Goal: Task Accomplishment & Management: Use online tool/utility

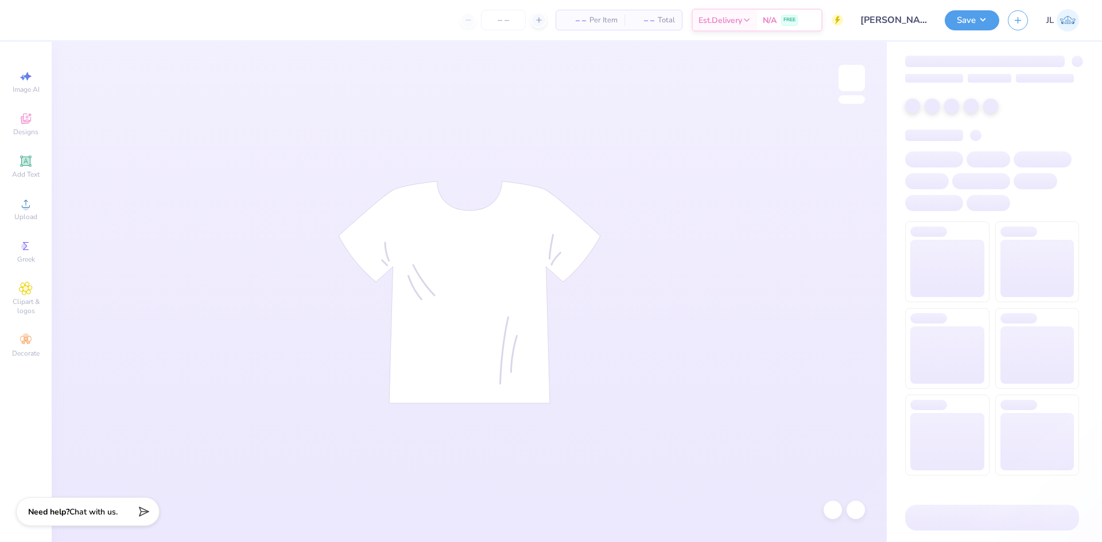
type input "[PERSON_NAME]"
type input "50"
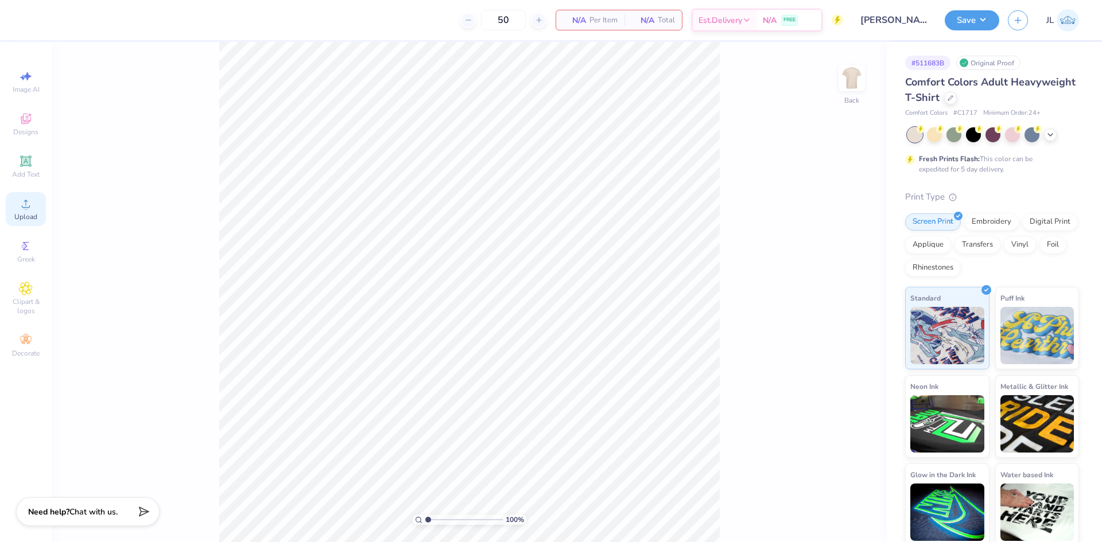
click at [27, 209] on circle at bounding box center [25, 207] width 6 height 6
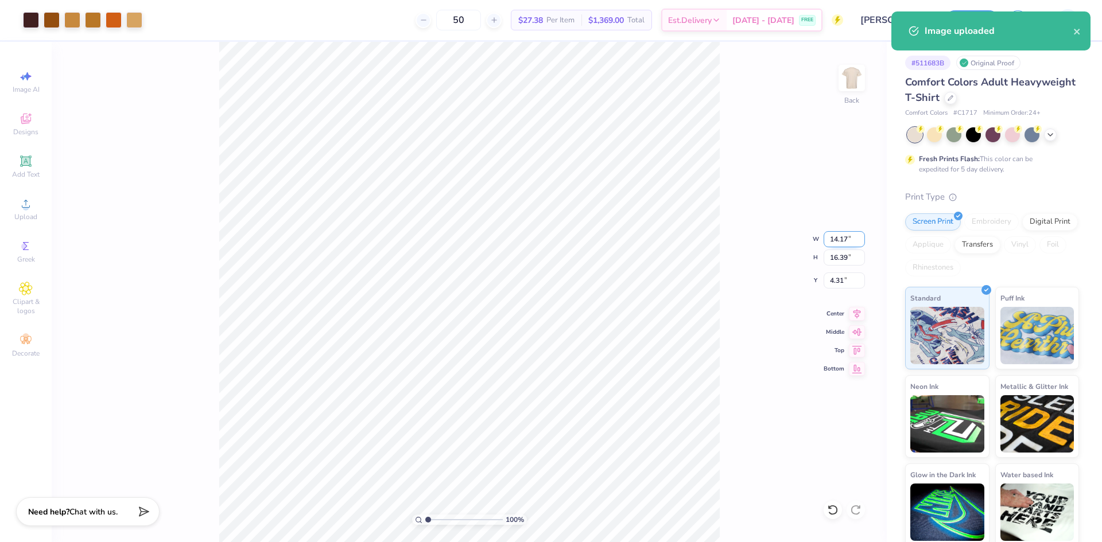
click at [842, 239] on input "14.17" at bounding box center [844, 239] width 41 height 16
type input "11.00"
type input "12.72"
type input "6.14"
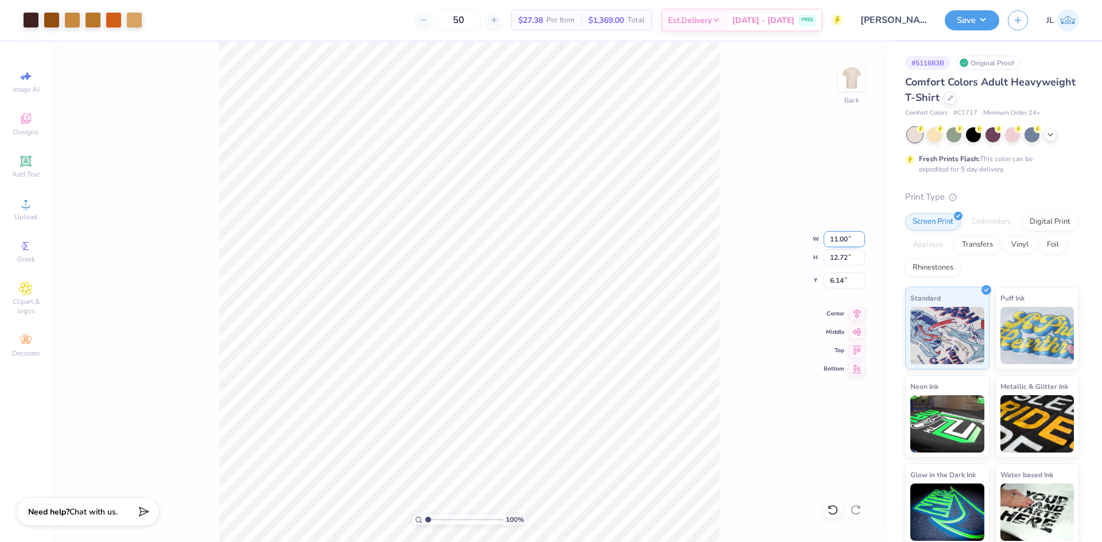
click at [836, 243] on input "11.00" at bounding box center [844, 239] width 41 height 16
type input "10.00"
type input "11.56"
type input "6.72"
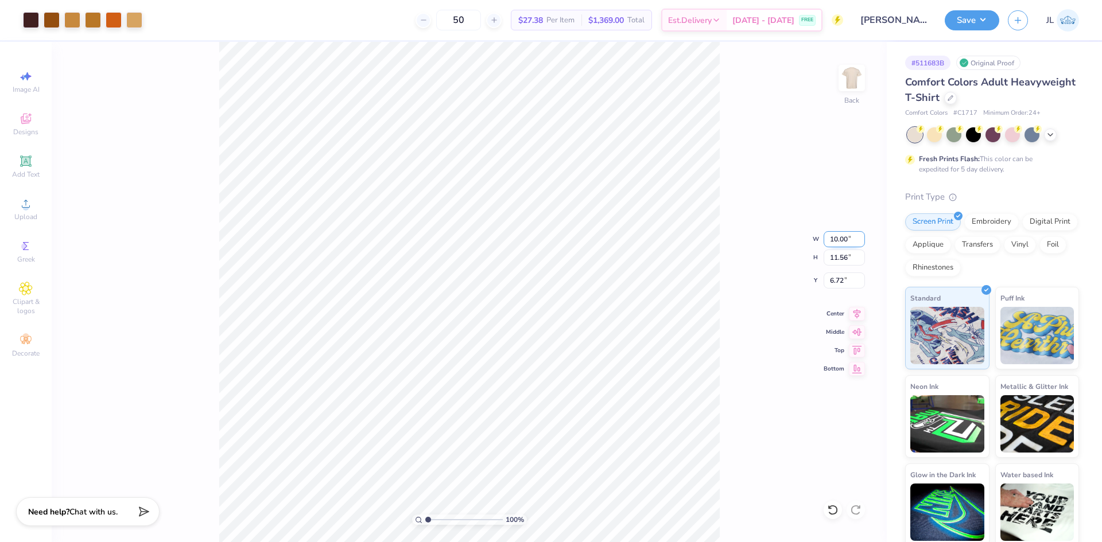
click at [840, 243] on input "10.00" at bounding box center [844, 239] width 41 height 16
type input "9.00"
type input "10.40"
click at [840, 279] on input "7.30" at bounding box center [844, 281] width 41 height 16
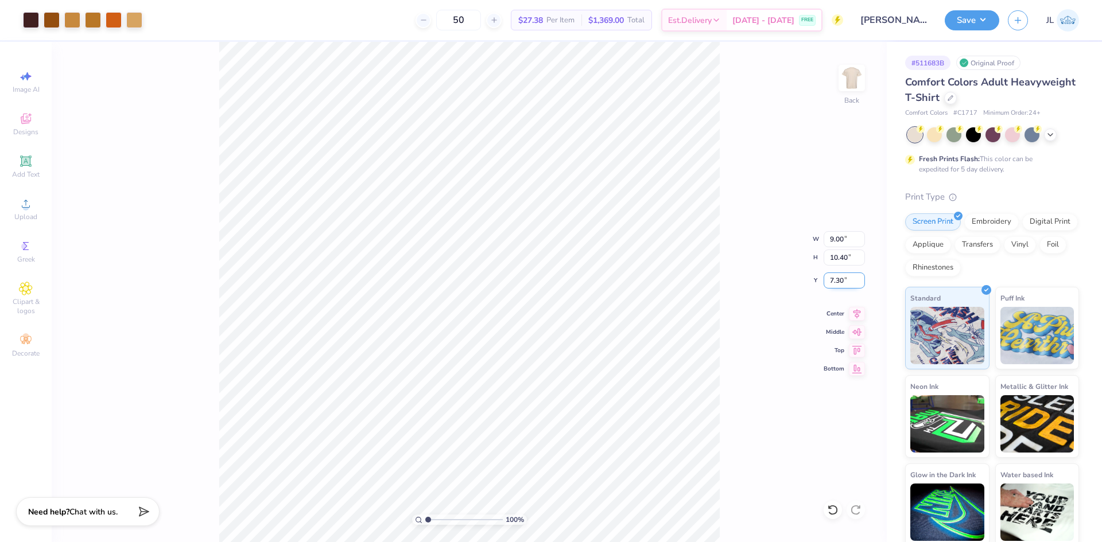
click at [840, 279] on input "7.30" at bounding box center [844, 281] width 41 height 16
type input "3.00"
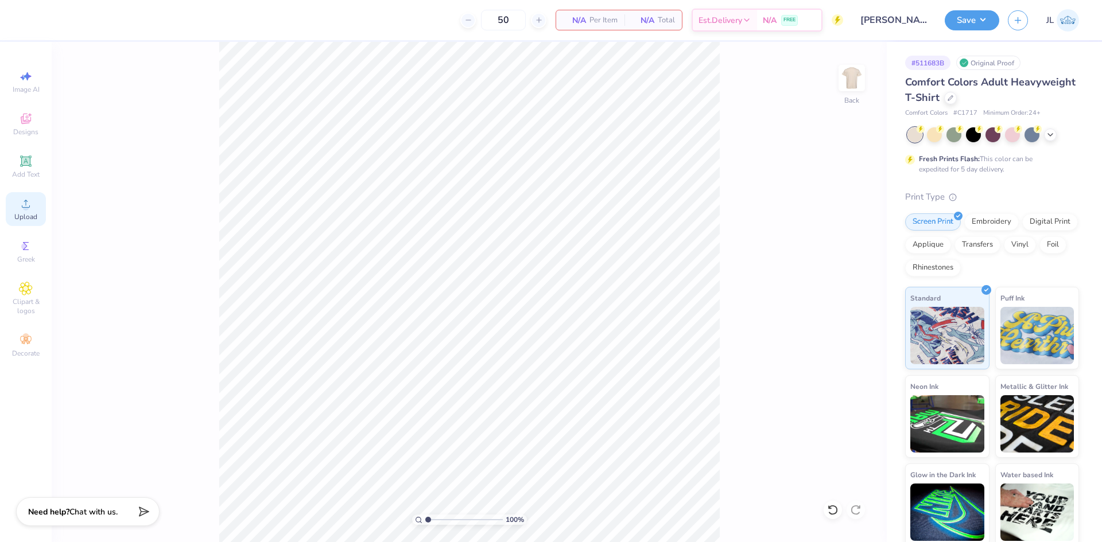
click at [41, 212] on div "Upload" at bounding box center [26, 209] width 40 height 34
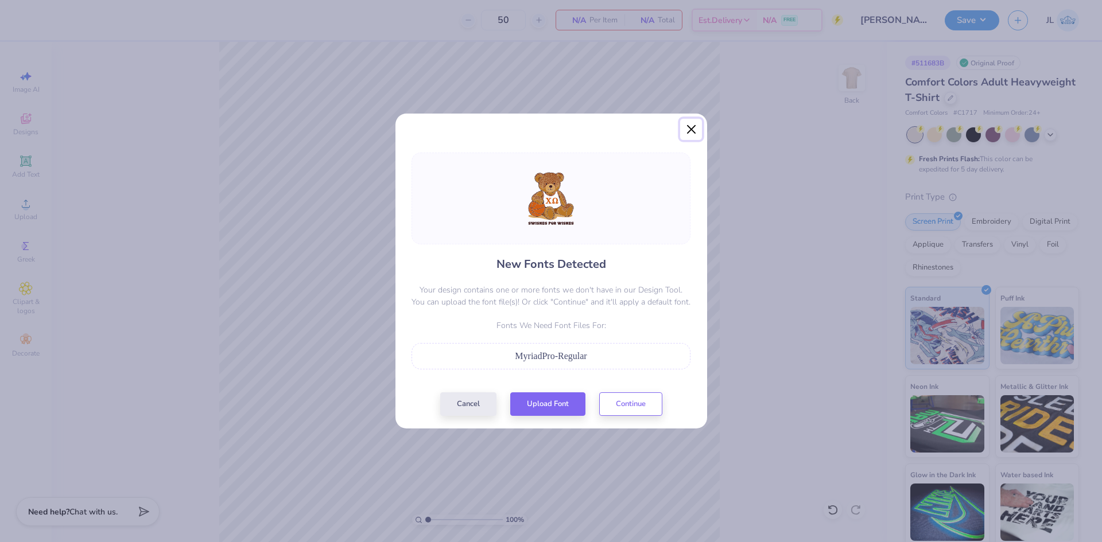
click at [693, 131] on button "Close" at bounding box center [691, 130] width 22 height 22
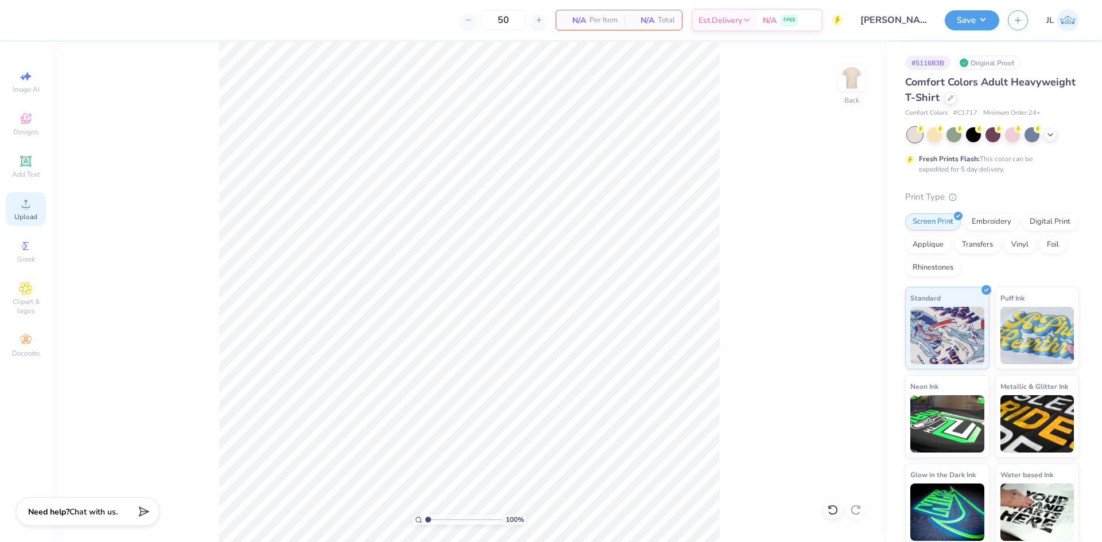
click at [30, 214] on span "Upload" at bounding box center [25, 216] width 23 height 9
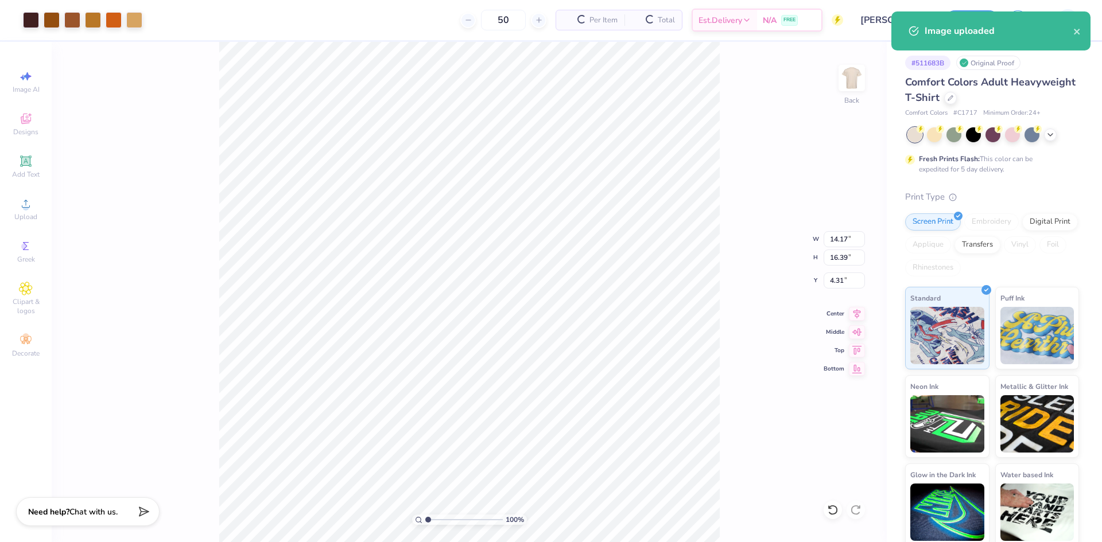
click at [837, 247] on div "100 % Back W 14.17 14.17 " H 16.39 16.39 " Y 4.31 4.31 " Center Middle Top Bott…" at bounding box center [469, 292] width 835 height 500
click at [837, 247] on div "100 % Back W 14.17 H 16.39 Y 4.31 Center Middle Top Bottom" at bounding box center [469, 292] width 835 height 500
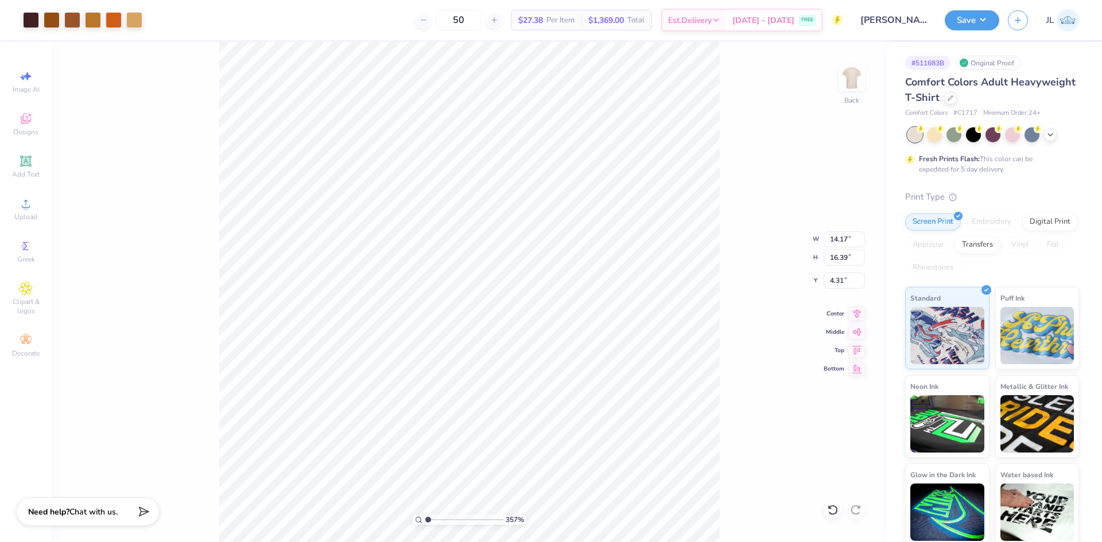
type input "1"
drag, startPoint x: 441, startPoint y: 521, endPoint x: 383, endPoint y: 502, distance: 61.5
click at [425, 515] on input "range" at bounding box center [463, 520] width 77 height 10
type input "8.97"
type input "10.37"
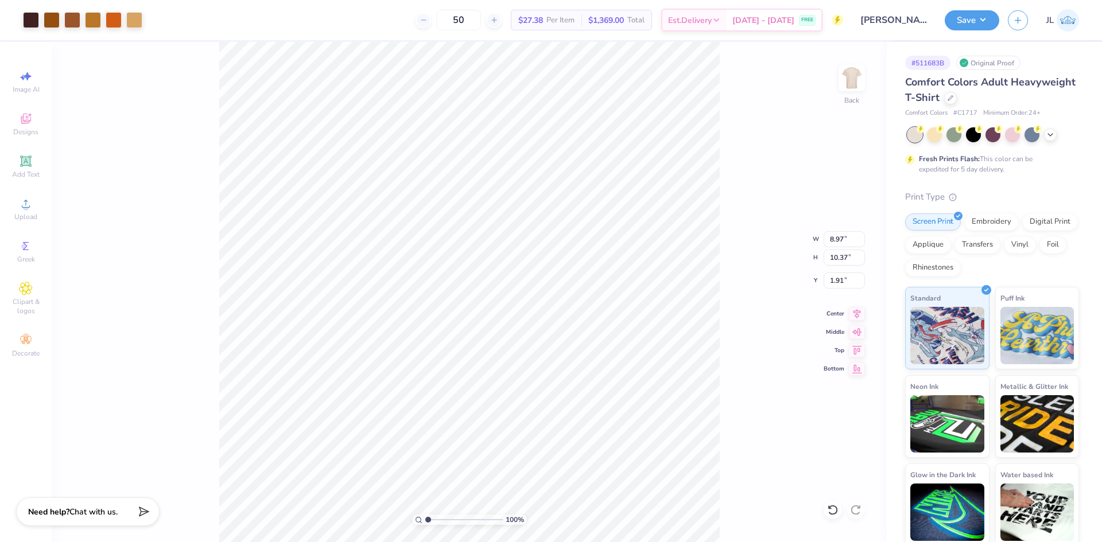
type input "3.00"
type input "1"
drag, startPoint x: 429, startPoint y: 521, endPoint x: 415, endPoint y: 512, distance: 17.0
click at [425, 515] on input "range" at bounding box center [463, 520] width 77 height 10
click at [73, 19] on div at bounding box center [72, 19] width 16 height 16
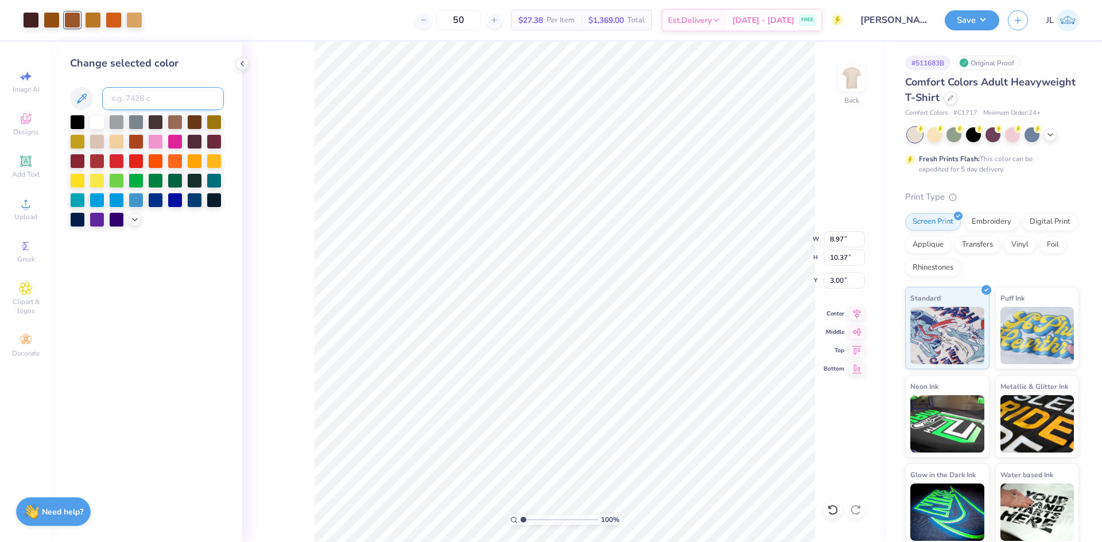
click at [176, 109] on input at bounding box center [163, 98] width 122 height 23
type input "7512"
click at [310, 165] on div "100 % Back W 8.97 8.97 " H 10.37 10.37 " Y 3.00 3.00 " Center Middle Top Bottom" at bounding box center [564, 292] width 644 height 500
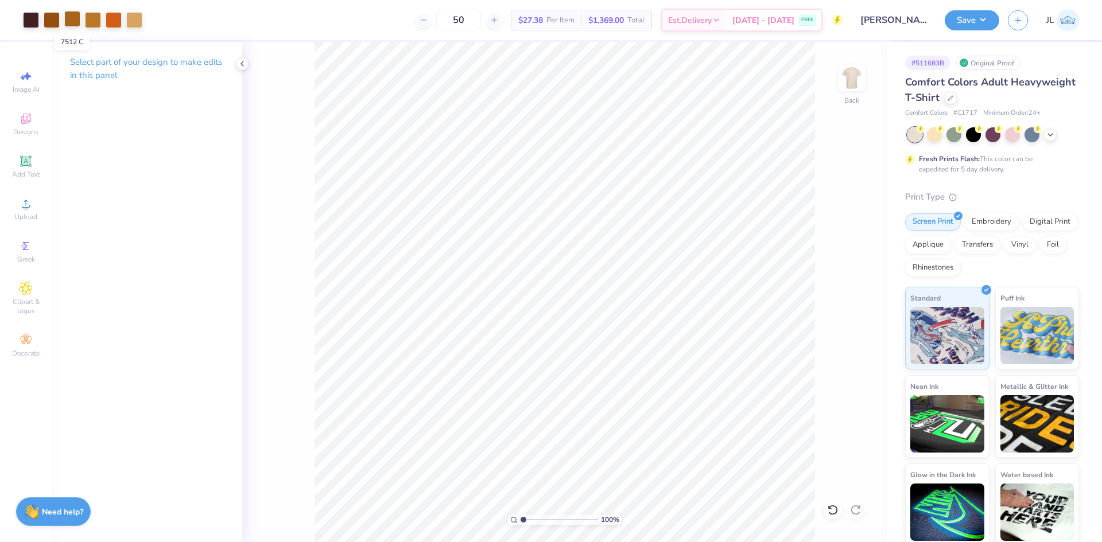
click at [74, 24] on div at bounding box center [72, 19] width 16 height 16
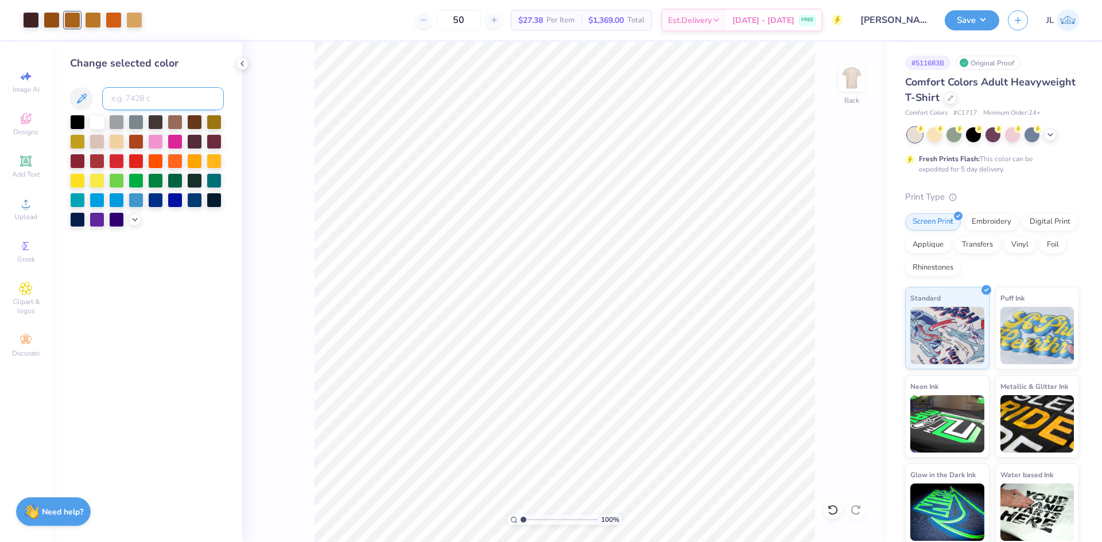
click at [138, 95] on input at bounding box center [163, 98] width 122 height 23
type input "7513"
click at [145, 103] on input at bounding box center [163, 98] width 122 height 23
type input "7514"
click at [138, 101] on input at bounding box center [163, 98] width 122 height 23
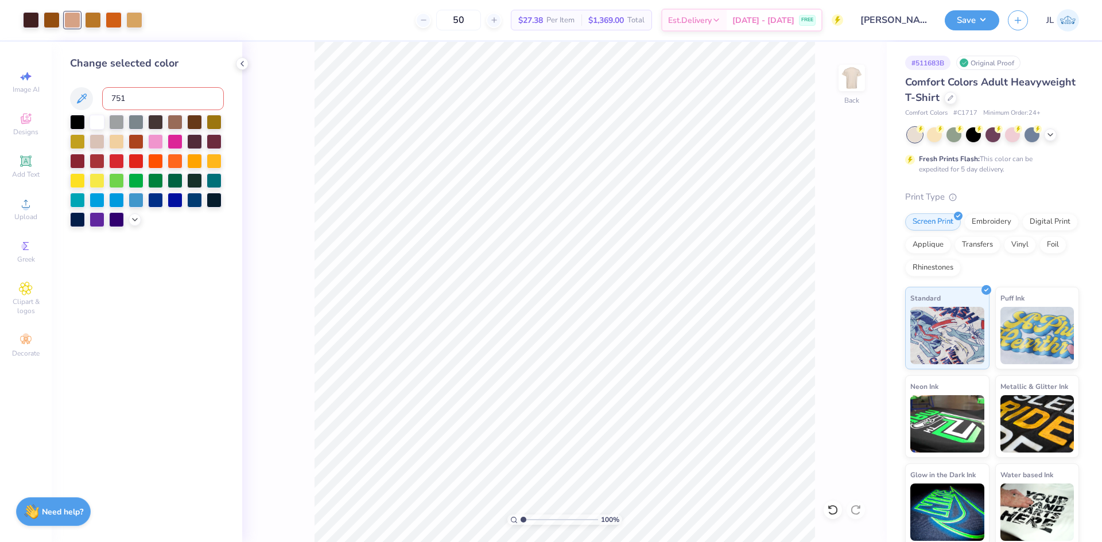
type input "7516"
click at [138, 95] on input at bounding box center [163, 98] width 122 height 23
type input "7507"
click at [312, 151] on div "100 % Back" at bounding box center [564, 292] width 644 height 500
click at [159, 105] on input at bounding box center [163, 98] width 122 height 23
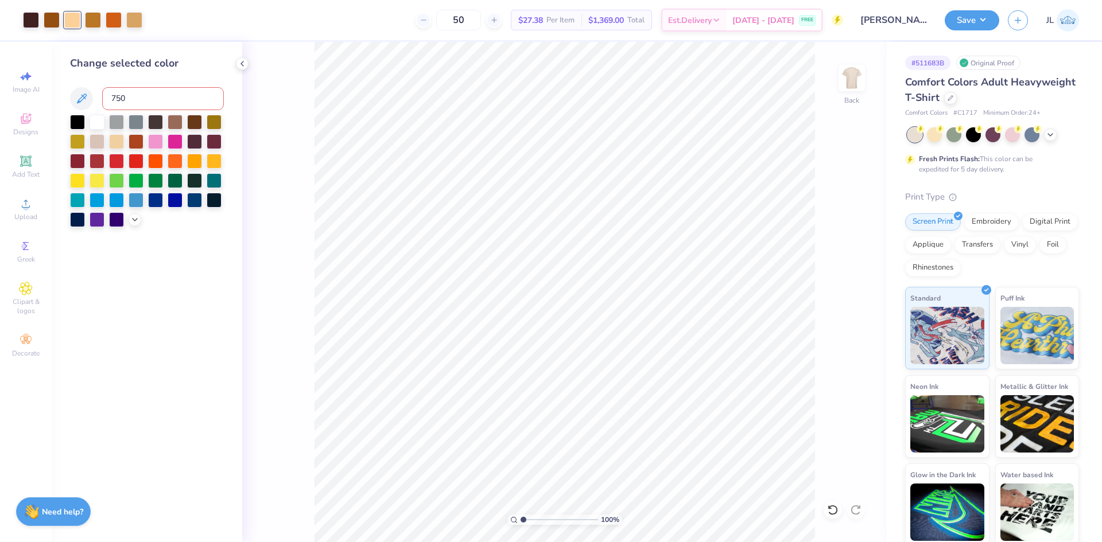
type input "7506"
click at [130, 111] on div "Change selected color" at bounding box center [147, 142] width 154 height 172
click at [129, 99] on input at bounding box center [163, 98] width 122 height 23
type input "7501"
click at [123, 77] on div "Change selected color" at bounding box center [147, 142] width 154 height 172
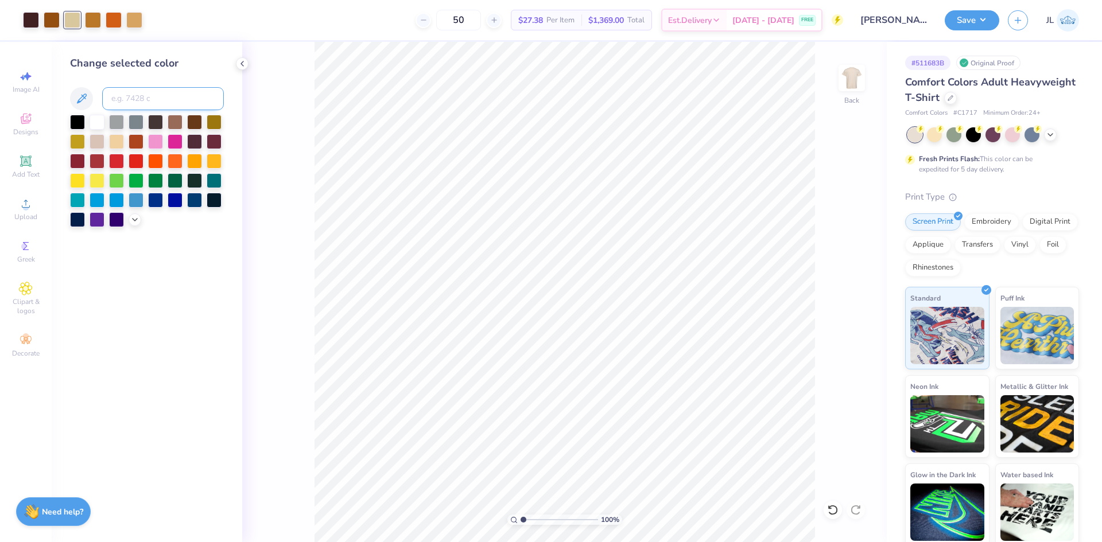
click at [130, 92] on input at bounding box center [163, 98] width 122 height 23
drag, startPoint x: 121, startPoint y: 99, endPoint x: 135, endPoint y: 98, distance: 14.4
click at [132, 98] on input "75020c" at bounding box center [163, 98] width 122 height 23
click at [135, 98] on input "75020c" at bounding box center [163, 98] width 122 height 23
click at [130, 98] on input "75020c" at bounding box center [163, 98] width 122 height 23
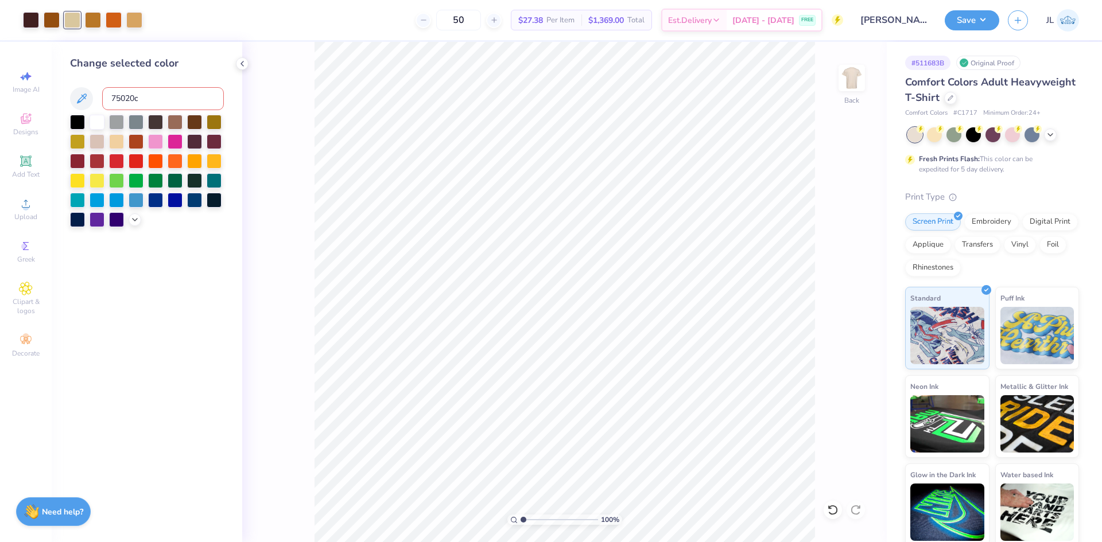
click at [146, 94] on input "75020c" at bounding box center [163, 98] width 122 height 23
click at [146, 95] on input "75020c" at bounding box center [163, 98] width 122 height 23
click at [142, 97] on input "75020c" at bounding box center [163, 98] width 122 height 23
click at [133, 98] on input "75020c" at bounding box center [163, 98] width 122 height 23
click at [126, 98] on input "75020c" at bounding box center [163, 98] width 122 height 23
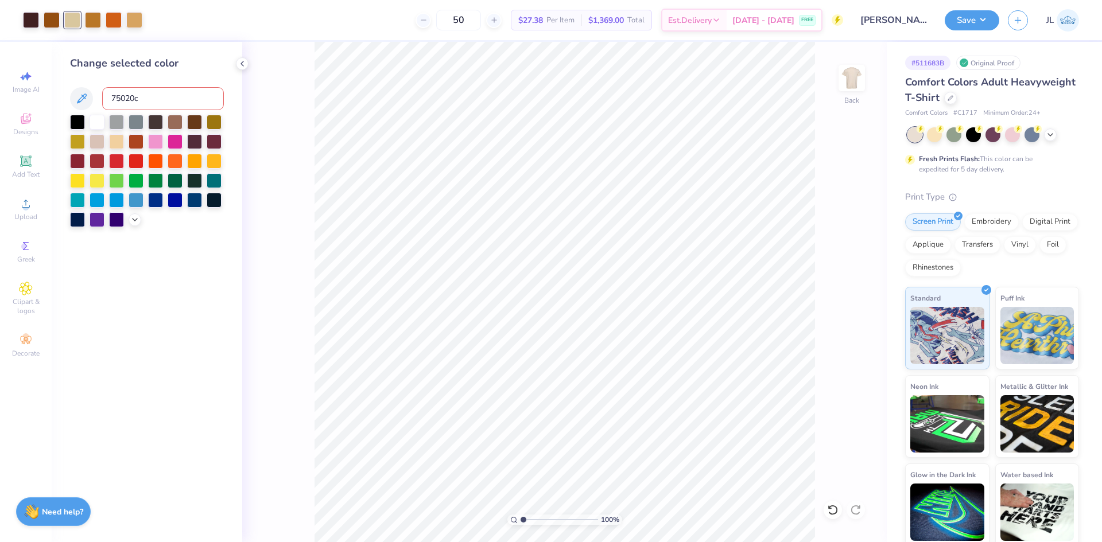
drag, startPoint x: 131, startPoint y: 98, endPoint x: 143, endPoint y: 99, distance: 11.5
click at [143, 99] on input "75020c" at bounding box center [163, 98] width 122 height 23
click at [130, 101] on input "75017c" at bounding box center [163, 98] width 122 height 23
drag, startPoint x: 127, startPoint y: 93, endPoint x: 152, endPoint y: 95, distance: 24.8
click at [152, 95] on input "75017c" at bounding box center [163, 98] width 122 height 23
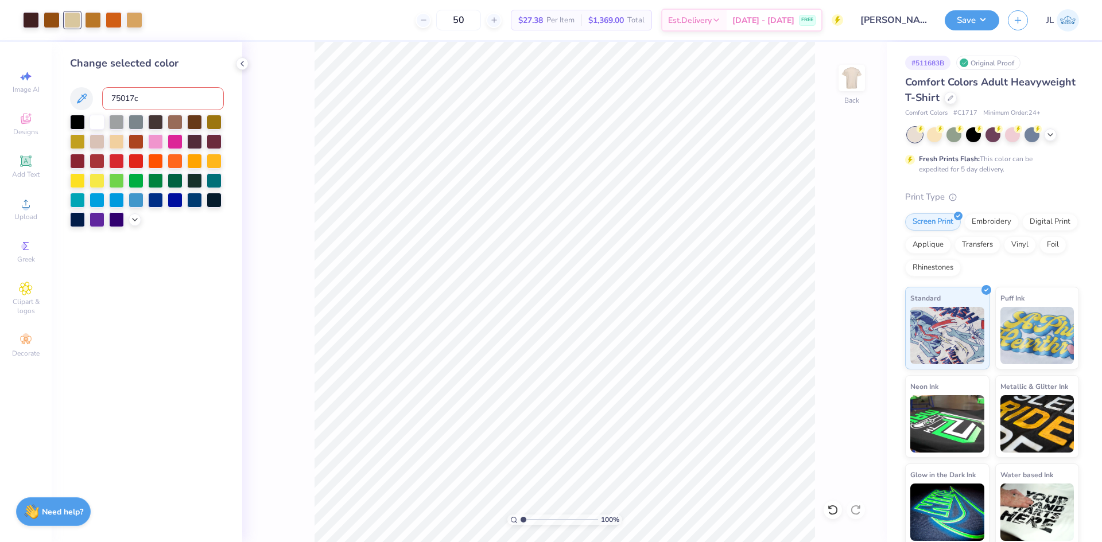
click at [152, 95] on input "75017c" at bounding box center [163, 98] width 122 height 23
type input "7520"
click at [142, 95] on input at bounding box center [163, 98] width 122 height 23
type input "7525"
click at [165, 99] on input at bounding box center [163, 98] width 122 height 23
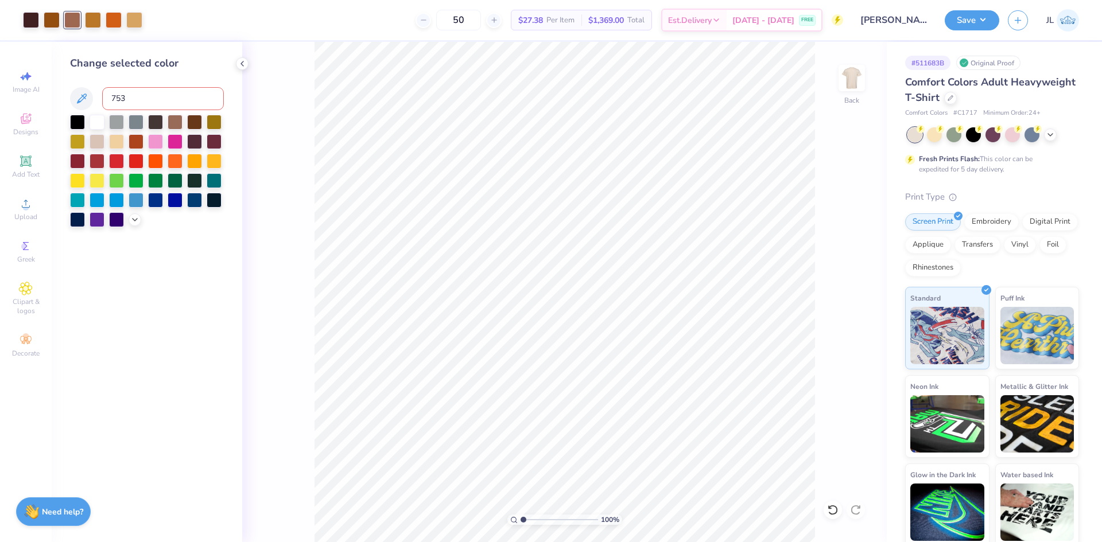
type input "7530"
click at [152, 94] on input at bounding box center [163, 98] width 122 height 23
type input "7510"
click at [149, 96] on input at bounding box center [163, 98] width 122 height 23
type input "5"
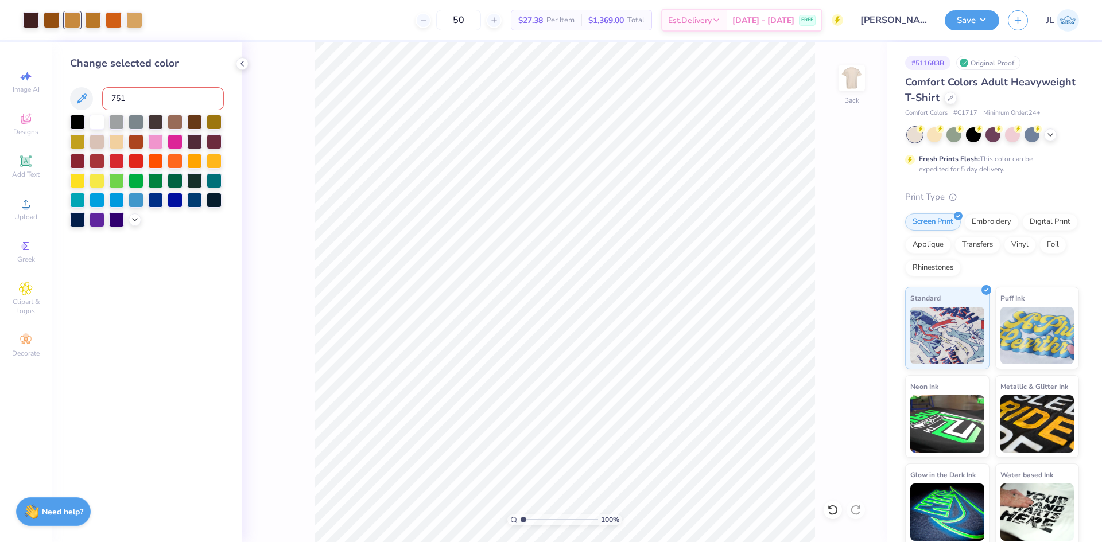
type input "7511"
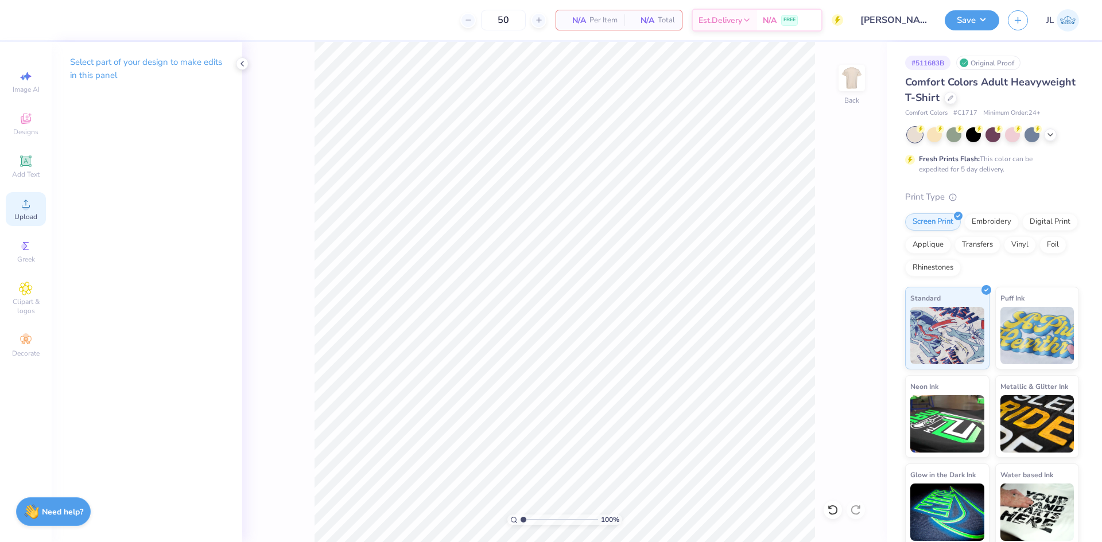
click at [24, 209] on circle at bounding box center [25, 207] width 6 height 6
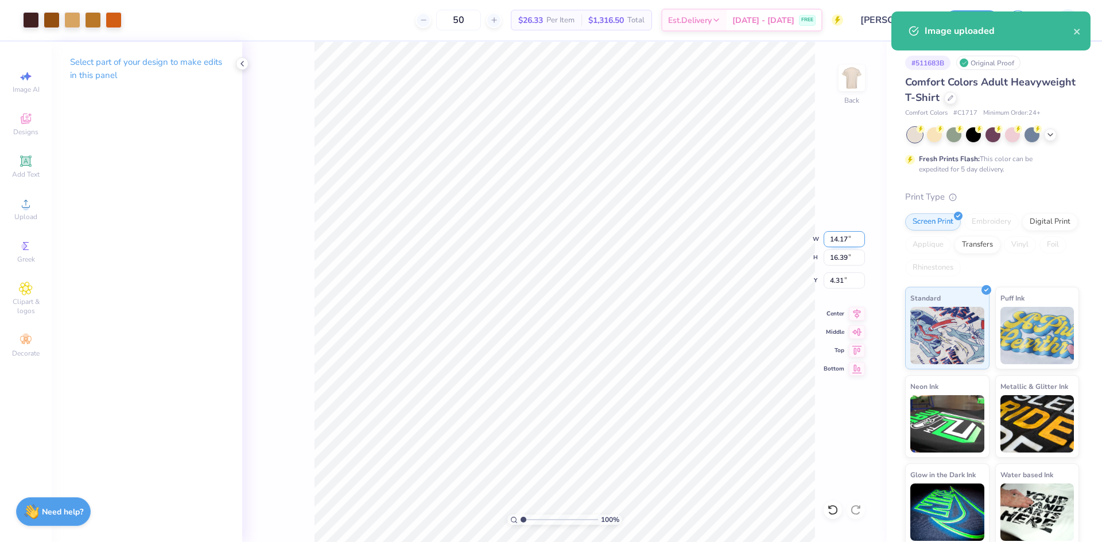
click at [839, 243] on input "14.17" at bounding box center [844, 239] width 41 height 16
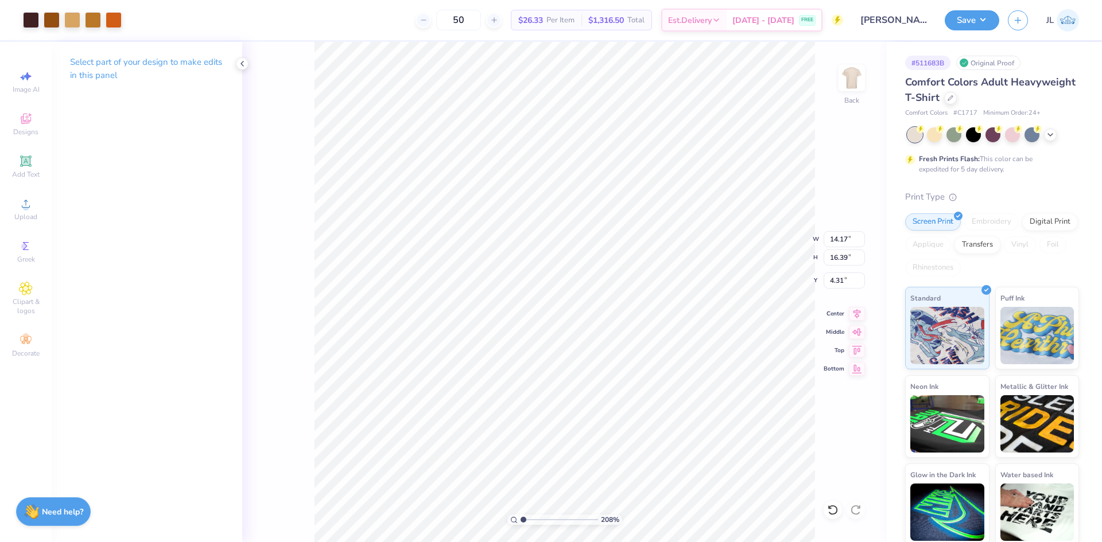
type input "1"
drag, startPoint x: 525, startPoint y: 519, endPoint x: 512, endPoint y: 511, distance: 14.7
click at [521, 515] on input "range" at bounding box center [559, 520] width 77 height 10
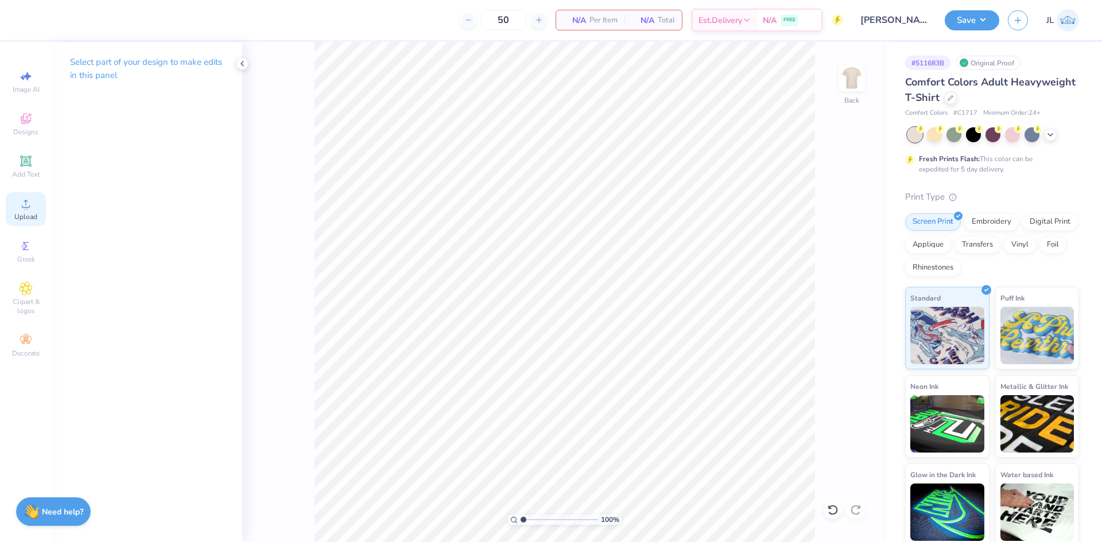
click at [27, 207] on circle at bounding box center [25, 207] width 6 height 6
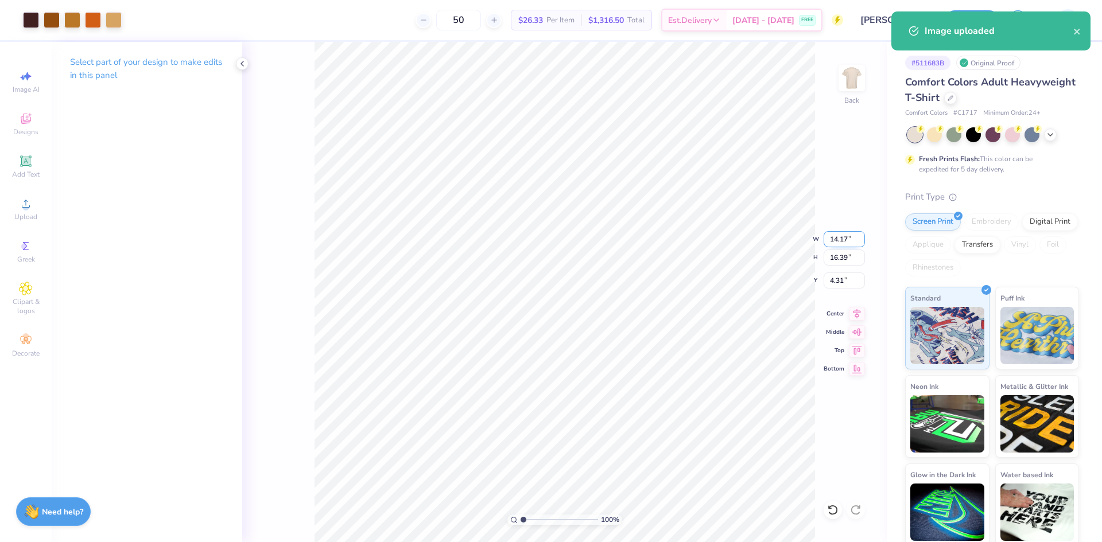
click at [826, 240] on input "14.17" at bounding box center [844, 239] width 41 height 16
click at [828, 241] on input "14.17" at bounding box center [844, 239] width 41 height 16
click at [834, 240] on input "14.17" at bounding box center [844, 239] width 41 height 16
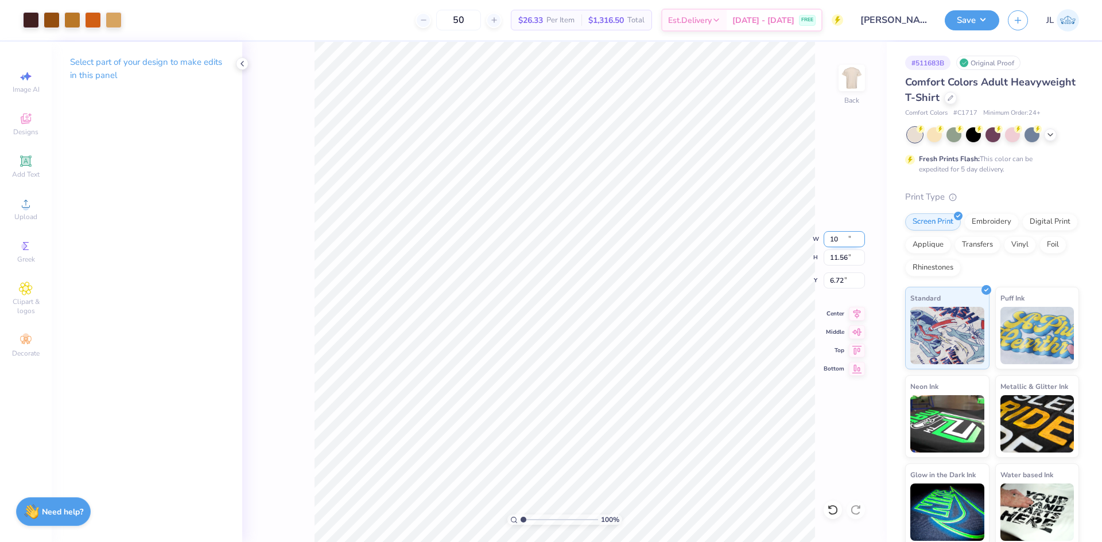
type input "10.00"
type input "11.56"
click at [838, 279] on input "6.72" at bounding box center [844, 281] width 41 height 16
type input "3.00"
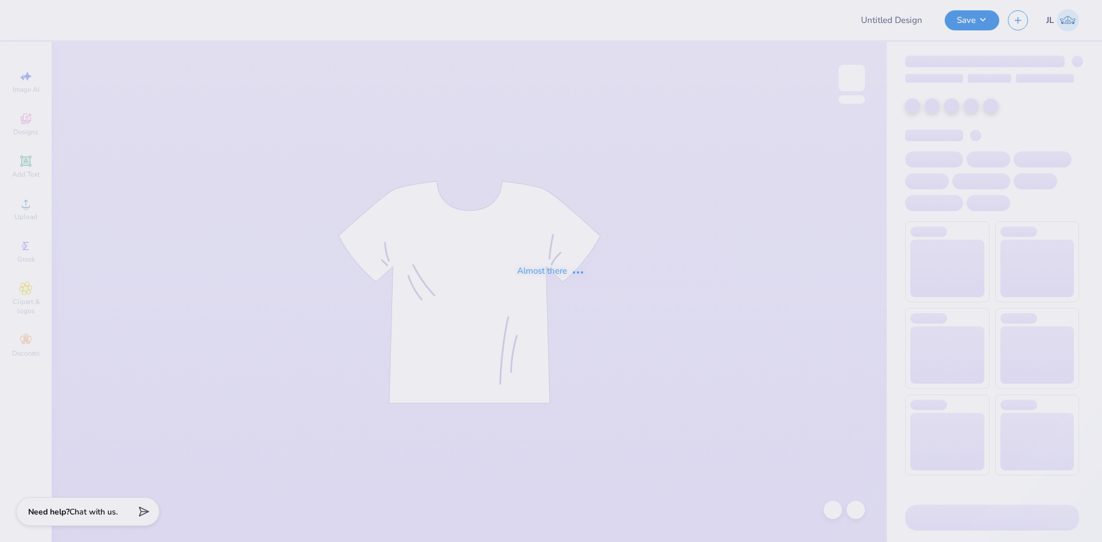
type input "KKG pickleball tank"
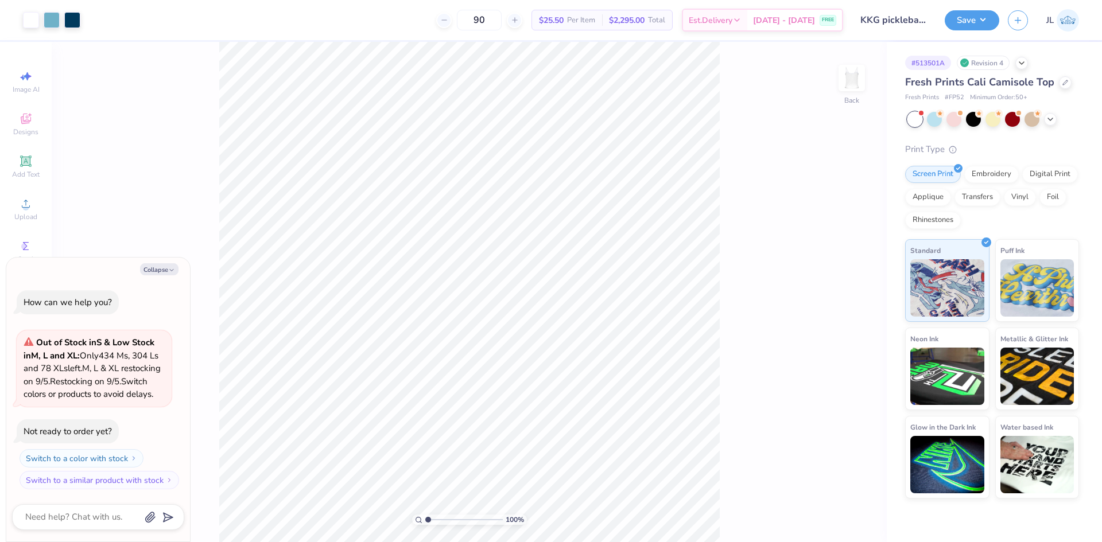
type textarea "x"
click at [531, 349] on li "Download vector" at bounding box center [543, 349] width 90 height 22
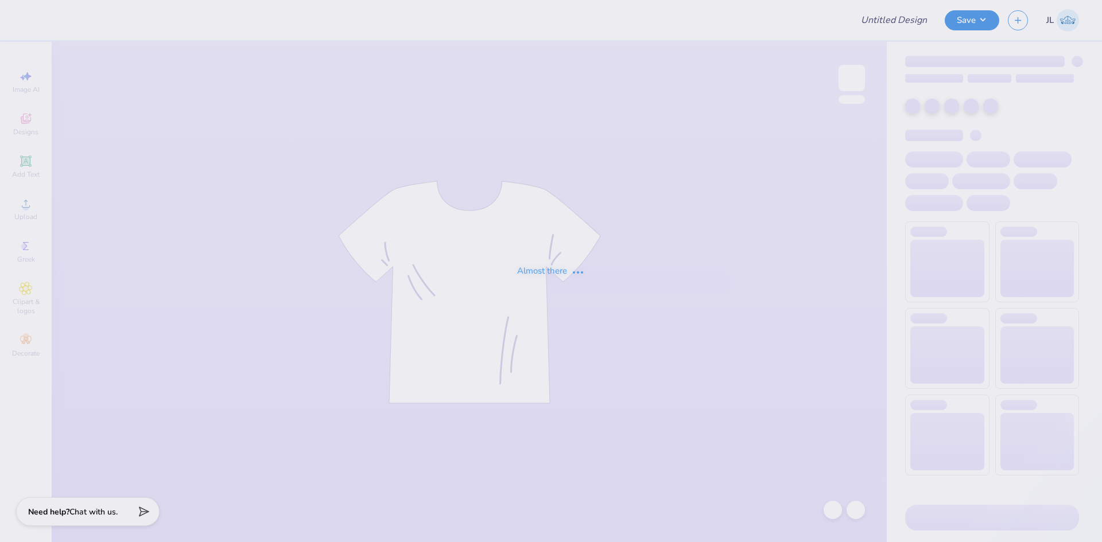
type input "KKG pickleball tank"
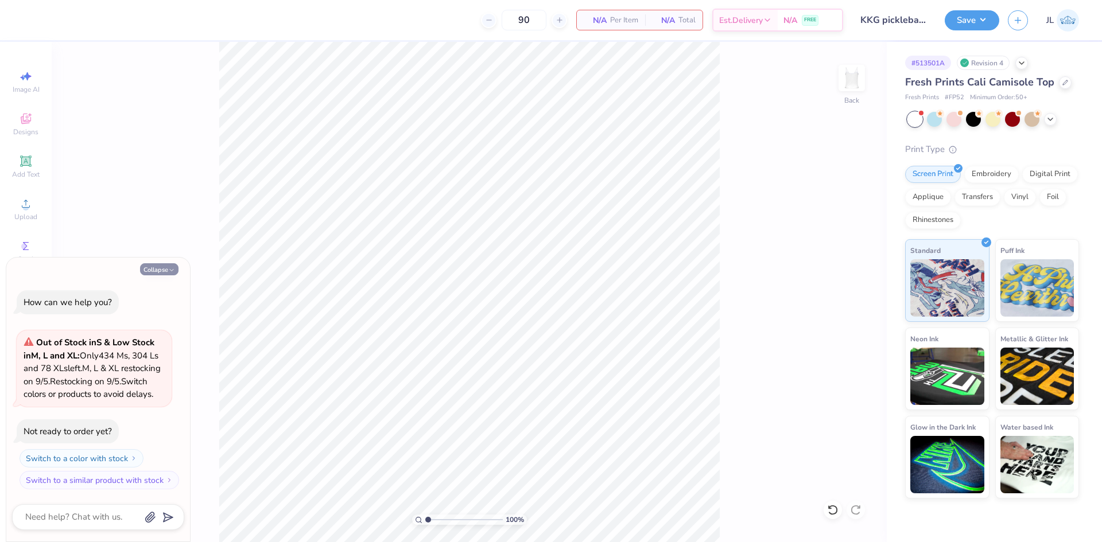
click at [154, 263] on button "Collapse" at bounding box center [159, 269] width 38 height 12
type textarea "x"
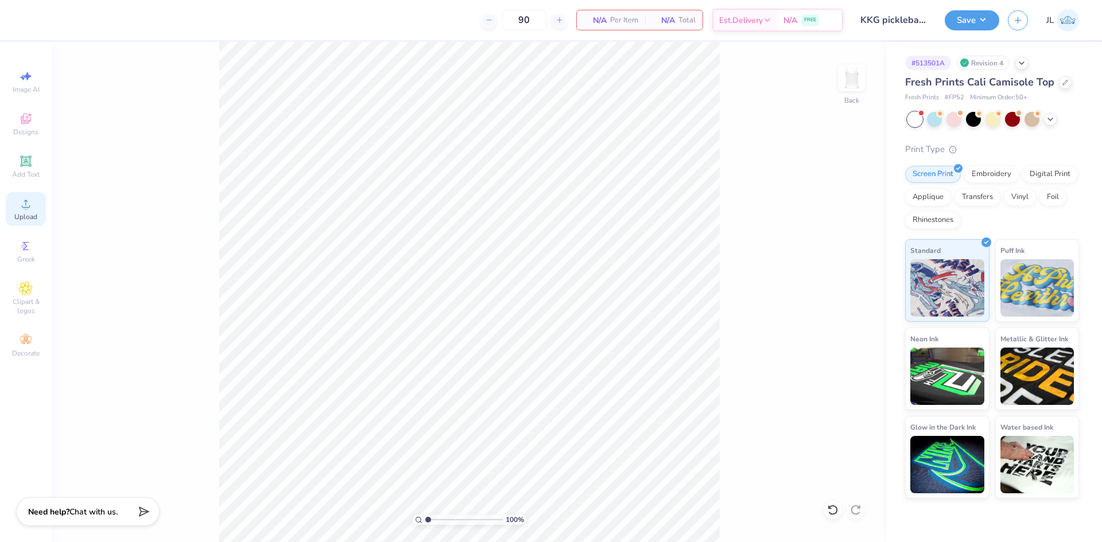
click at [33, 219] on span "Upload" at bounding box center [25, 216] width 23 height 9
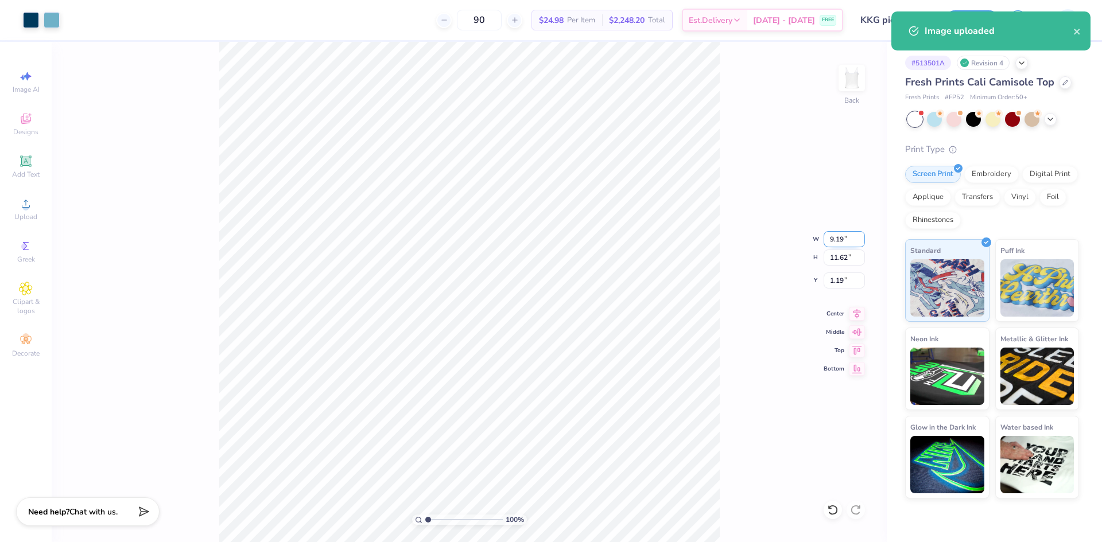
click at [842, 239] on input "9.19" at bounding box center [844, 239] width 41 height 16
click at [836, 239] on input "9.19" at bounding box center [844, 239] width 41 height 16
type input "6.00"
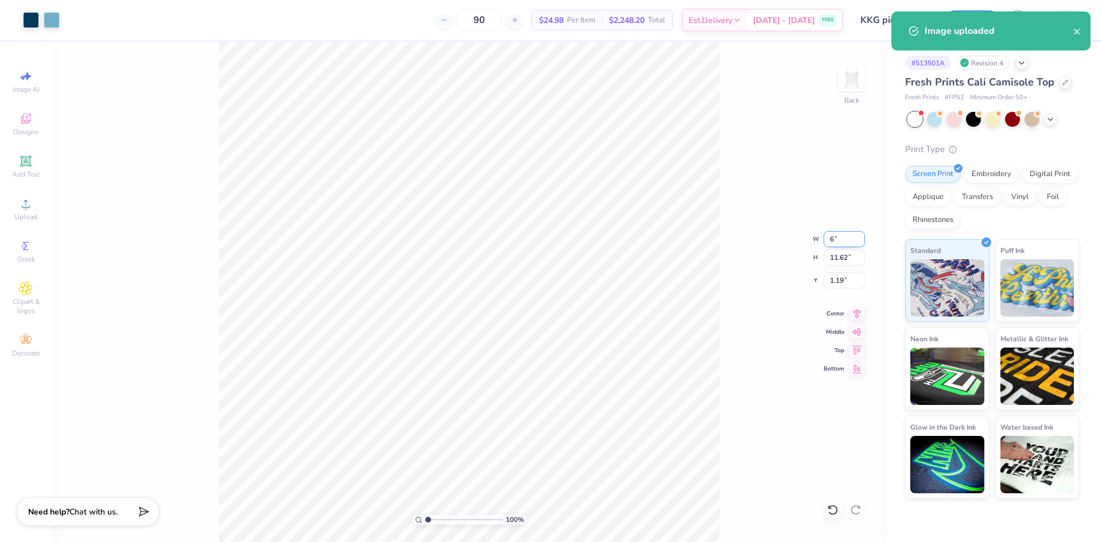
type input "7.58"
type input "3.21"
click at [836, 240] on input "6.00" at bounding box center [844, 239] width 41 height 16
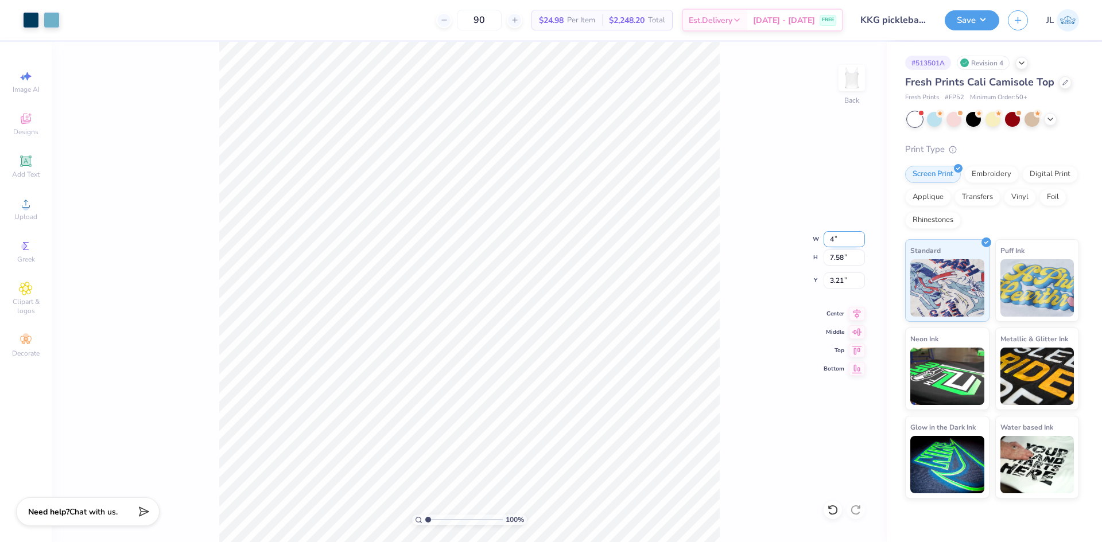
type input "4.00"
type input "5.06"
click at [834, 278] on input "4.47" at bounding box center [844, 281] width 41 height 16
click at [833, 281] on input "3.00" at bounding box center [844, 281] width 41 height 16
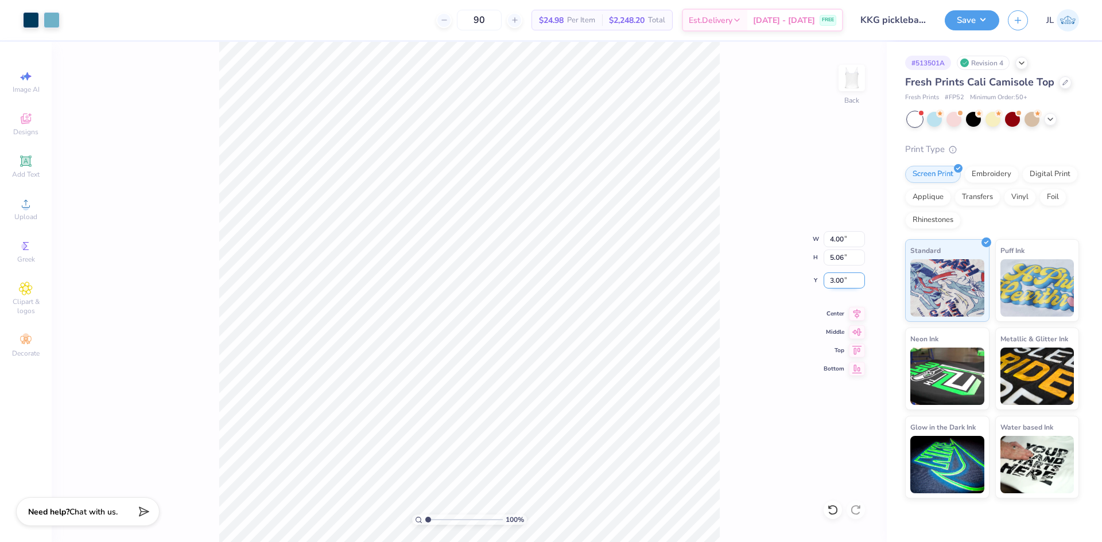
click at [833, 281] on input "3.00" at bounding box center [844, 281] width 41 height 16
type input "1.50"
click at [742, 244] on div "100 % Back W 4.00 4.00 " H 5.06 5.06 " Y 1.50 1.50 " Center Middle Top Bottom" at bounding box center [469, 292] width 835 height 500
click at [836, 240] on input "4.00" at bounding box center [844, 239] width 41 height 16
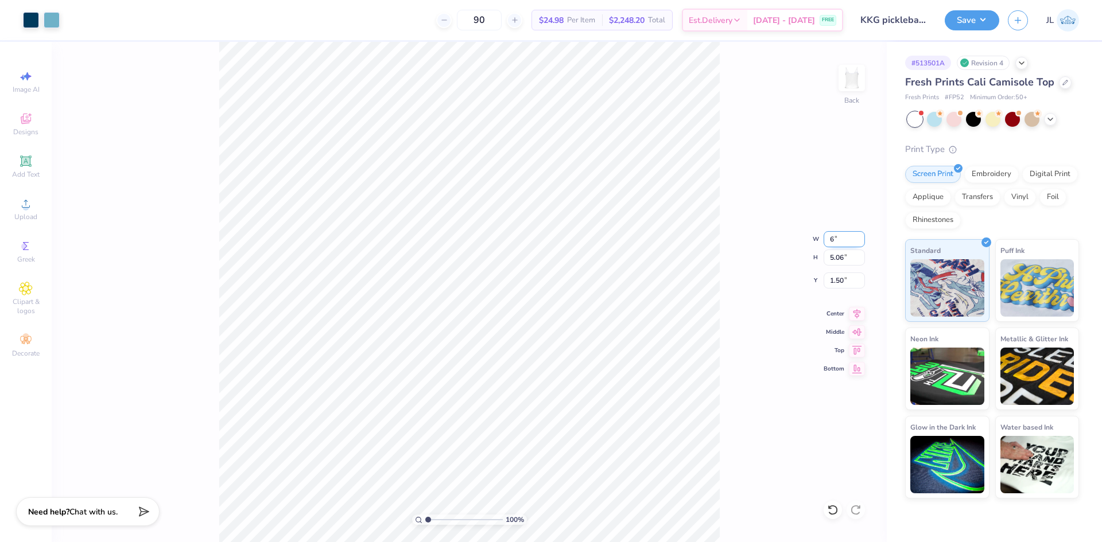
type input "6.00"
type input "7.58"
type input "0.25"
click at [836, 241] on input "6.00" at bounding box center [844, 239] width 41 height 16
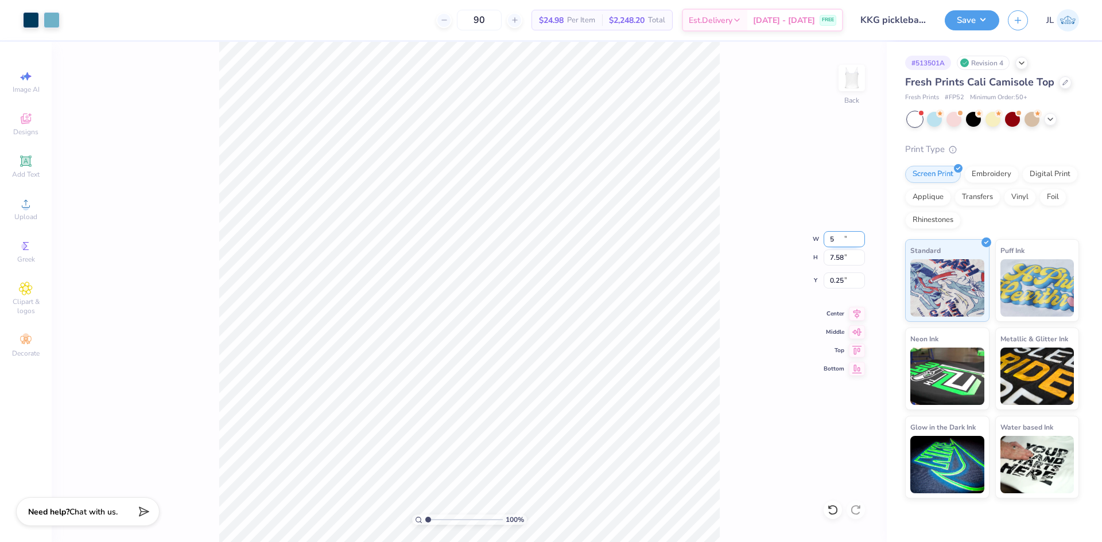
type input "5.00"
type input "6.32"
type input "0.88"
click at [836, 241] on input "5.00" at bounding box center [844, 239] width 41 height 16
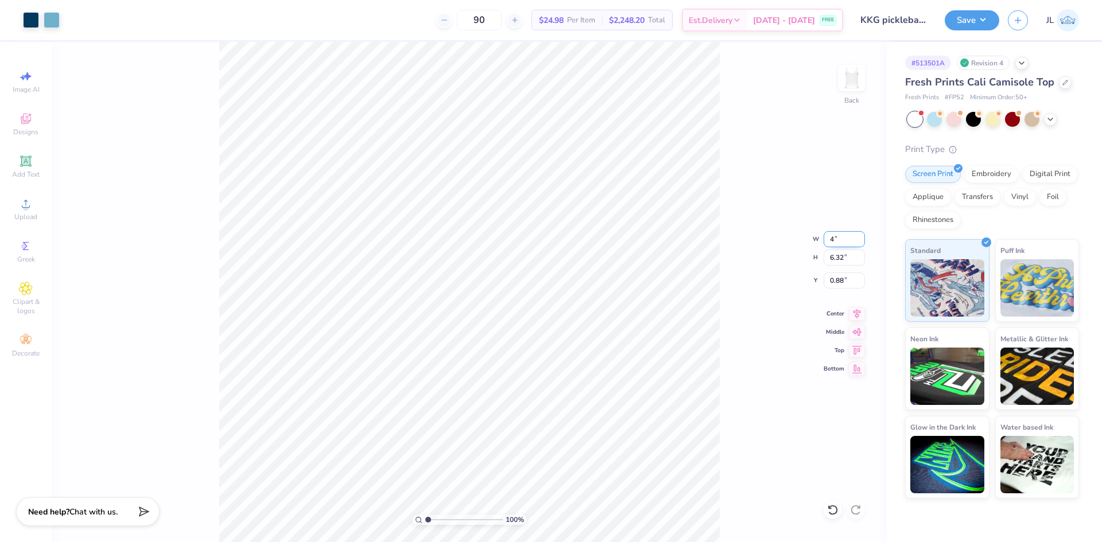
type input "4.00"
type input "5.06"
click at [834, 279] on input "1.51" at bounding box center [844, 281] width 41 height 16
type input "1.50"
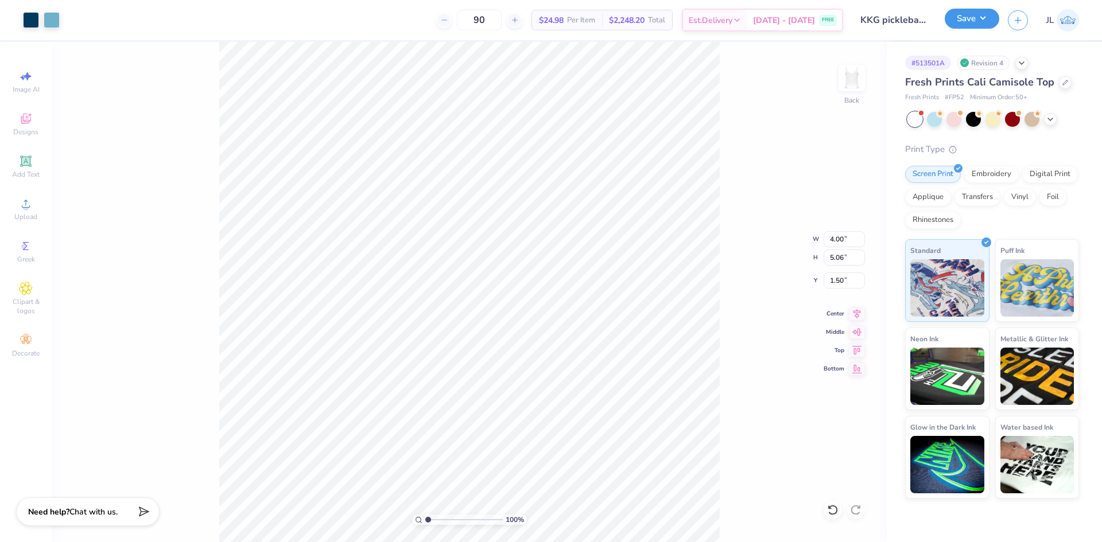
click at [987, 26] on button "Save" at bounding box center [972, 19] width 55 height 20
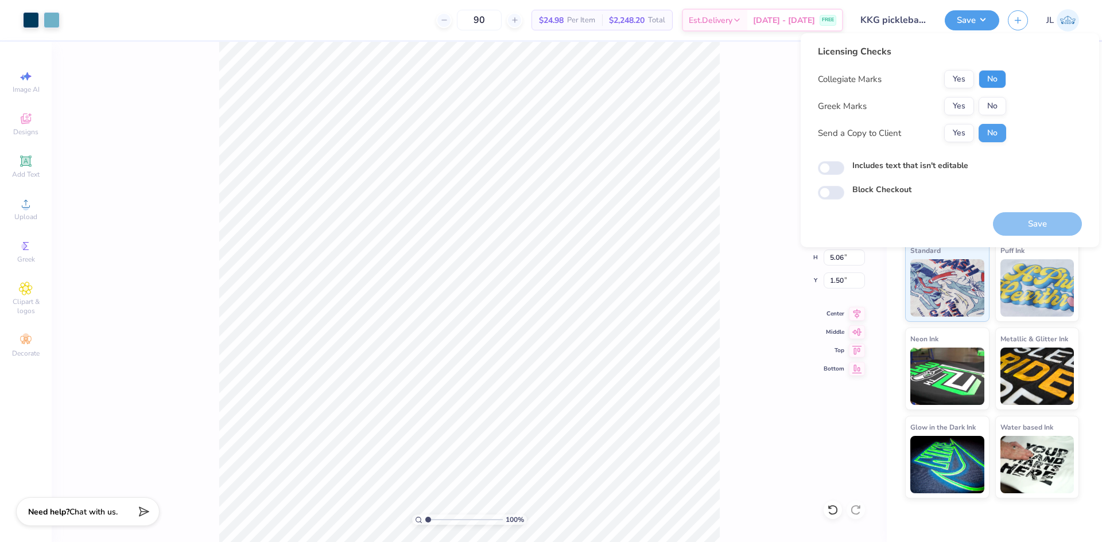
click at [992, 80] on button "No" at bounding box center [993, 79] width 28 height 18
click at [960, 109] on button "Yes" at bounding box center [959, 106] width 30 height 18
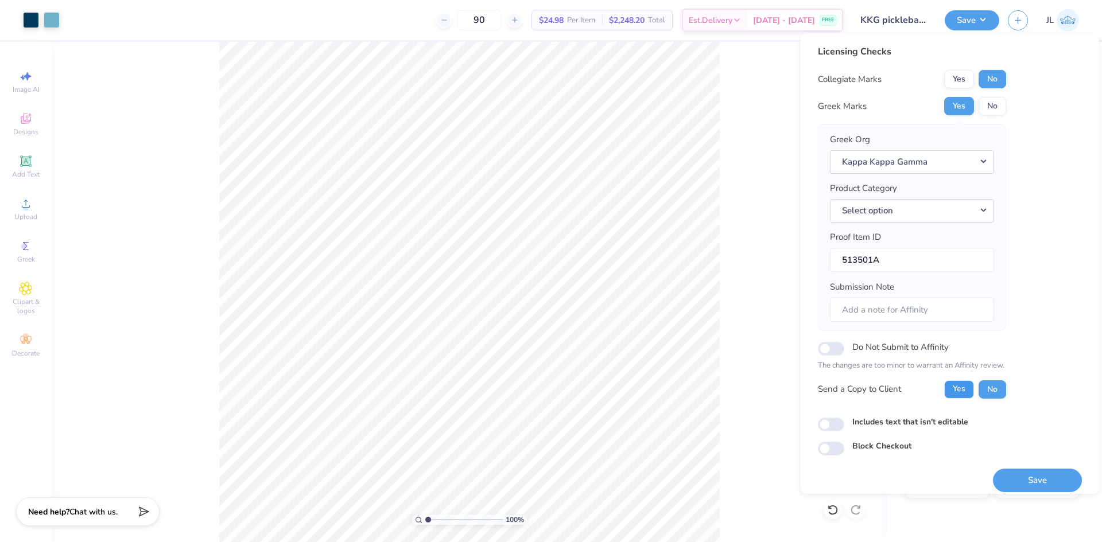
click at [957, 393] on button "Yes" at bounding box center [959, 389] width 30 height 18
click at [1030, 479] on button "Save" at bounding box center [1037, 481] width 89 height 24
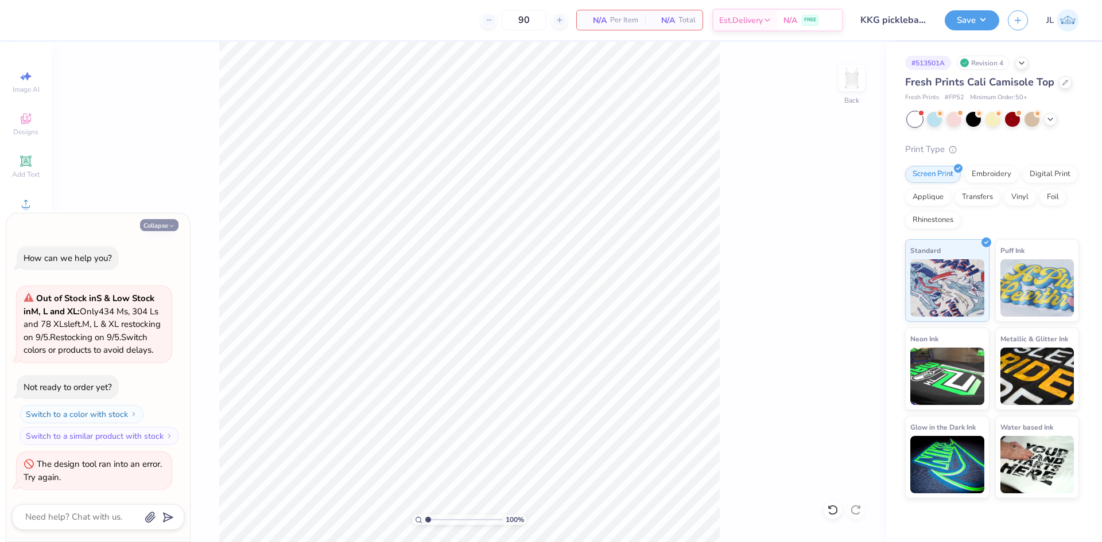
click at [146, 219] on button "Collapse" at bounding box center [159, 225] width 38 height 12
type textarea "x"
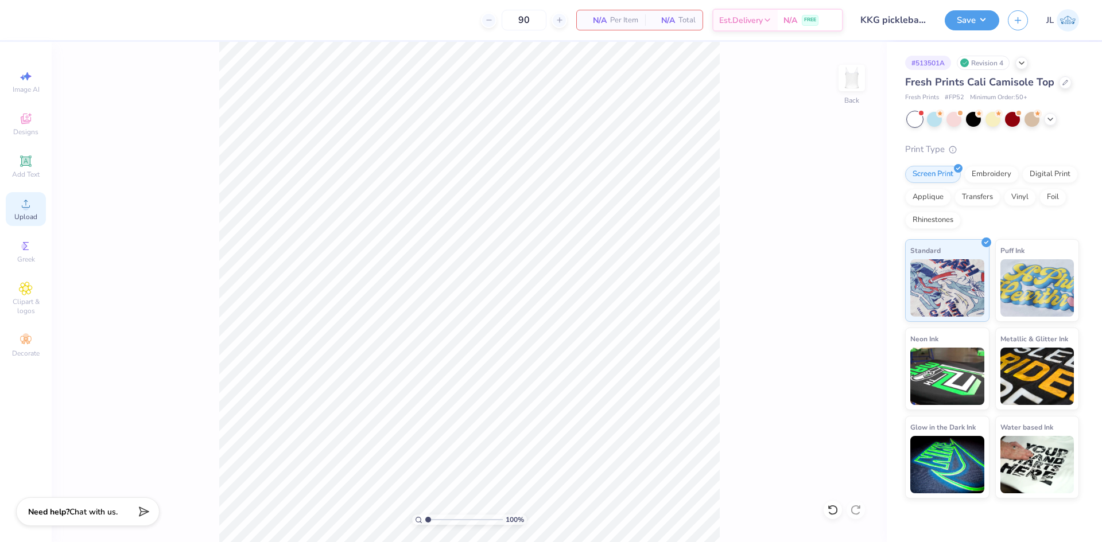
click at [22, 212] on div "Upload" at bounding box center [26, 209] width 40 height 34
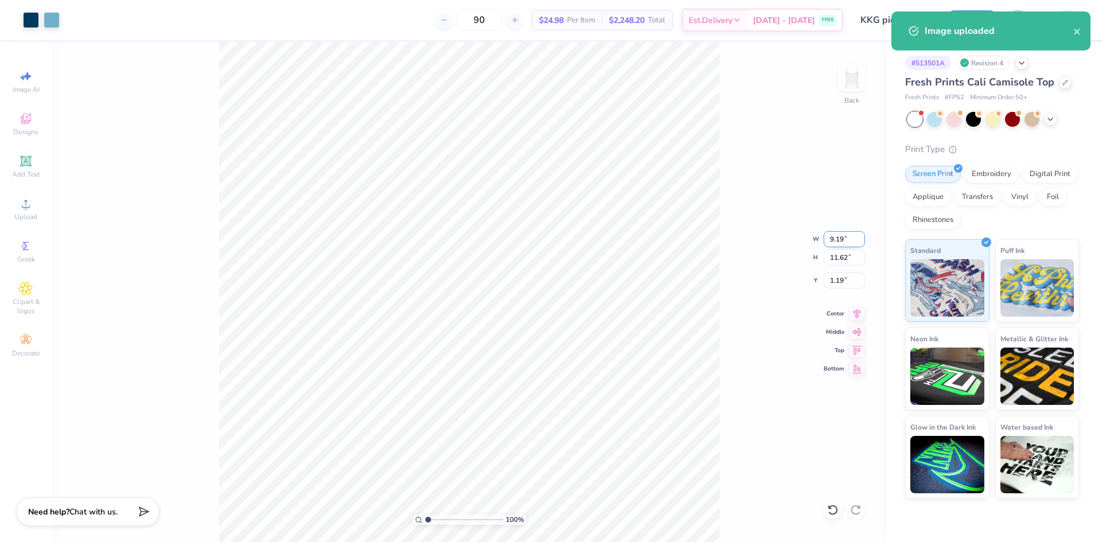
click at [834, 242] on input "9.19" at bounding box center [844, 239] width 41 height 16
type input "4.00"
type input "5.06"
click at [833, 286] on input "4.47" at bounding box center [844, 281] width 41 height 16
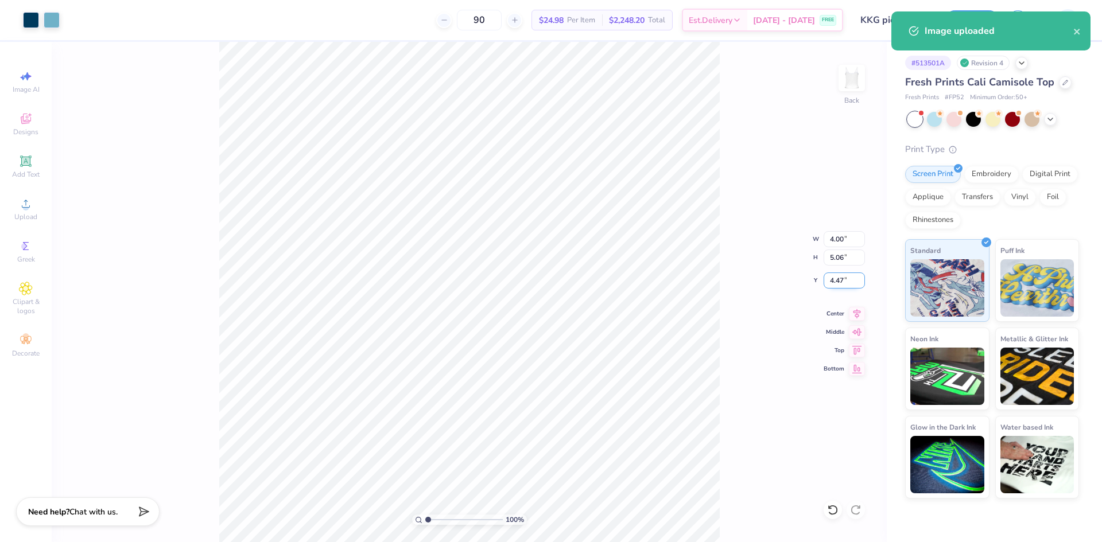
click at [833, 286] on input "4.47" at bounding box center [844, 281] width 41 height 16
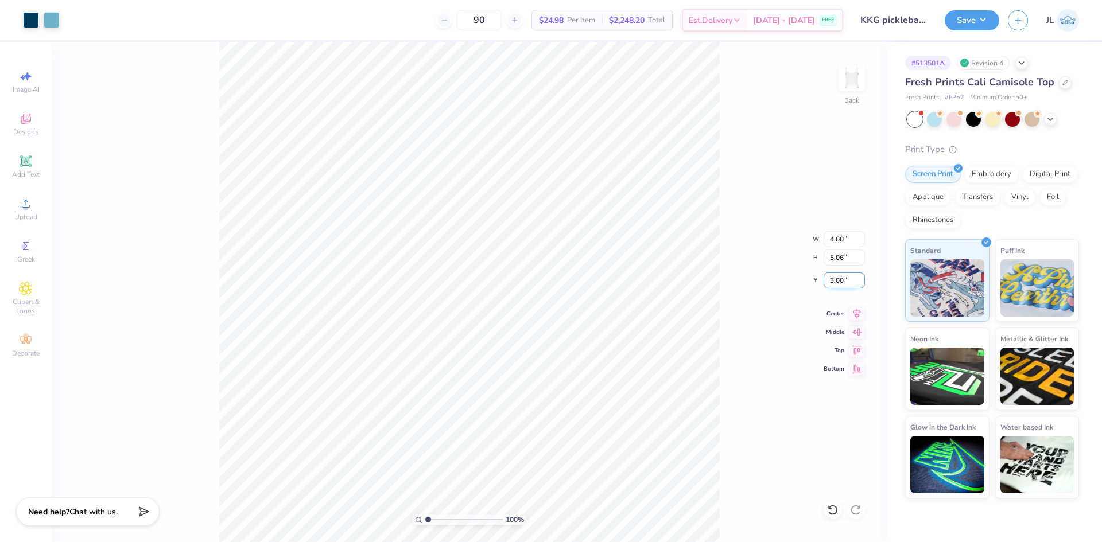
click at [836, 283] on input "3.00" at bounding box center [844, 281] width 41 height 16
type input "1.50"
click at [968, 21] on button "Save" at bounding box center [972, 19] width 55 height 20
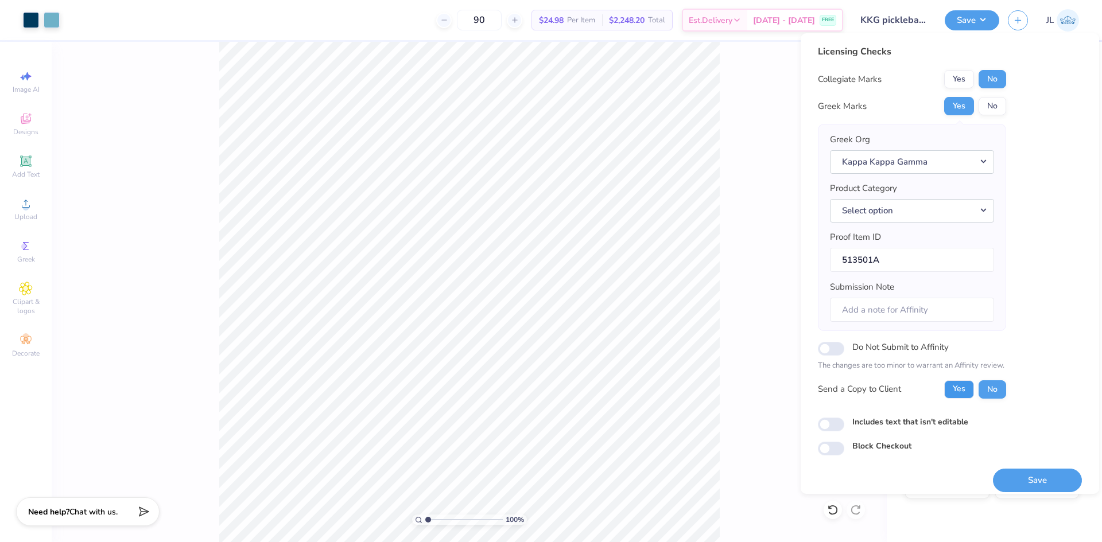
click at [960, 390] on button "Yes" at bounding box center [959, 389] width 30 height 18
click at [1038, 483] on button "Save" at bounding box center [1037, 481] width 89 height 24
checkbox input "true"
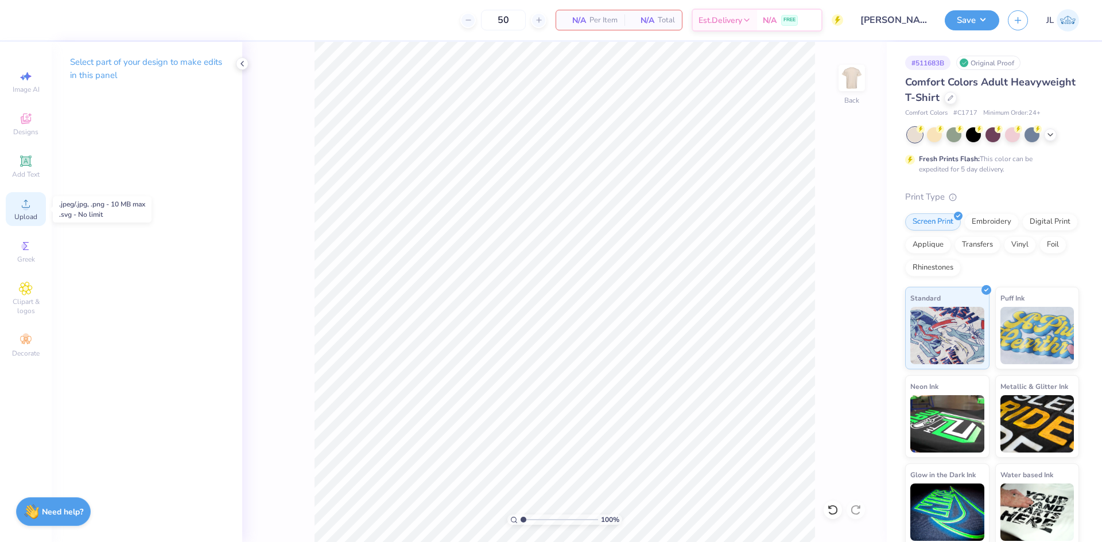
click at [30, 216] on span "Upload" at bounding box center [25, 216] width 23 height 9
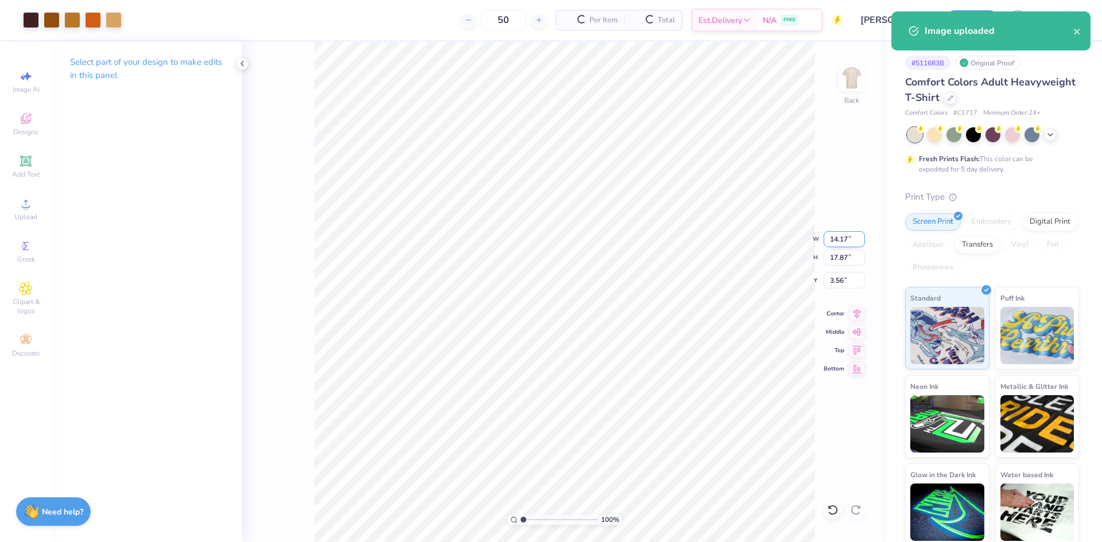
click at [843, 245] on input "14.17" at bounding box center [844, 239] width 41 height 16
type input "10.00"
type input "12.61"
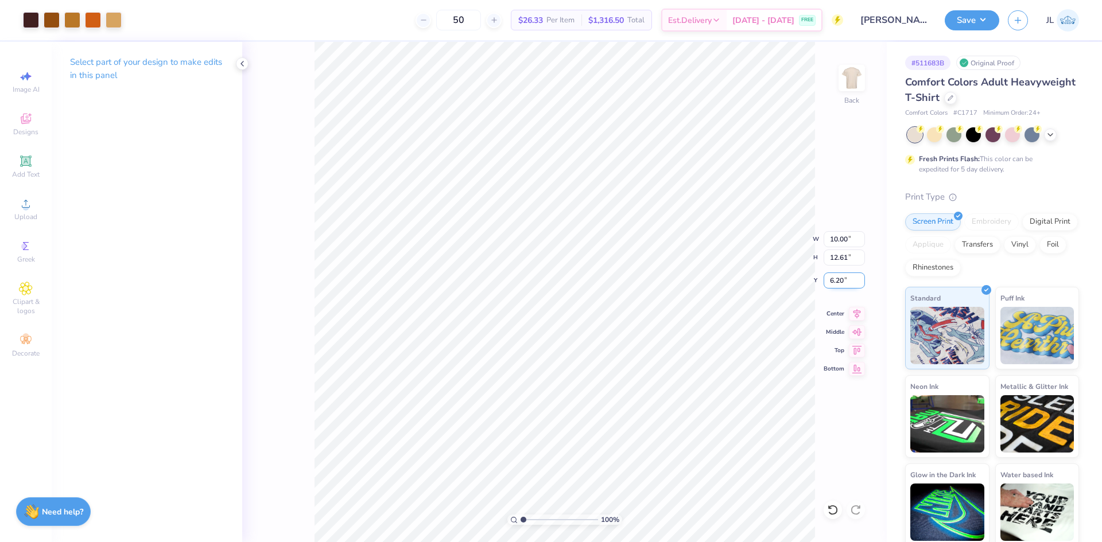
click at [836, 279] on input "6.20" at bounding box center [844, 281] width 41 height 16
type input "3.00"
click at [980, 19] on button "Save" at bounding box center [972, 19] width 55 height 20
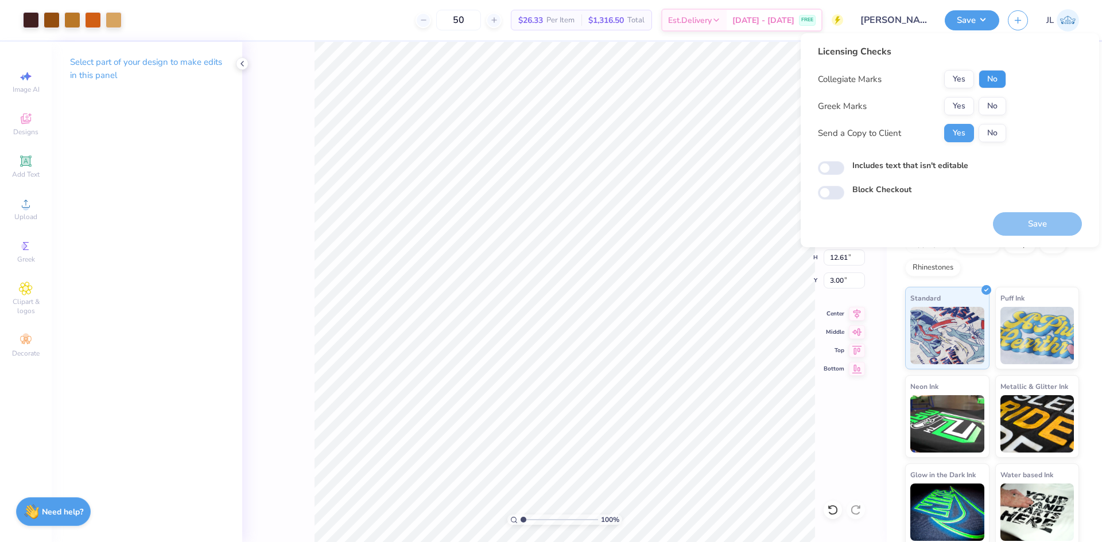
click at [991, 76] on button "No" at bounding box center [993, 79] width 28 height 18
click at [957, 102] on button "Yes" at bounding box center [959, 106] width 30 height 18
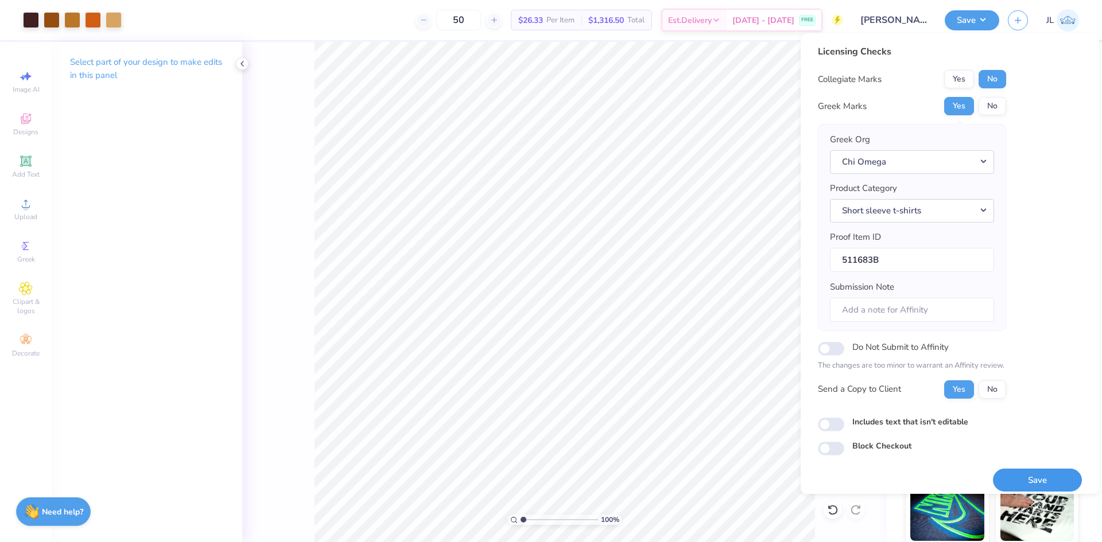
click at [1007, 473] on button "Save" at bounding box center [1037, 481] width 89 height 24
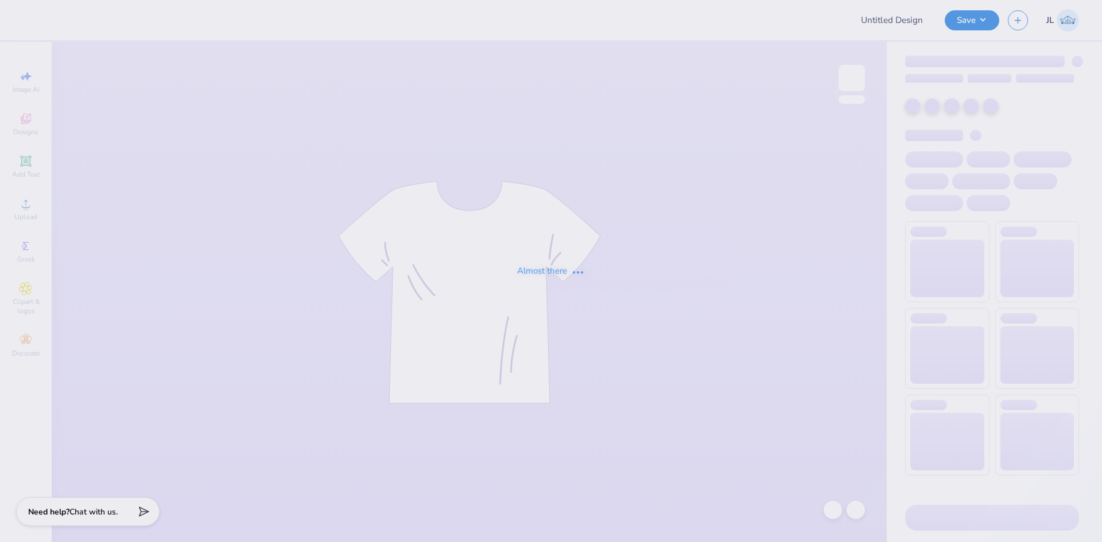
type input "ATX Adjacent Club"
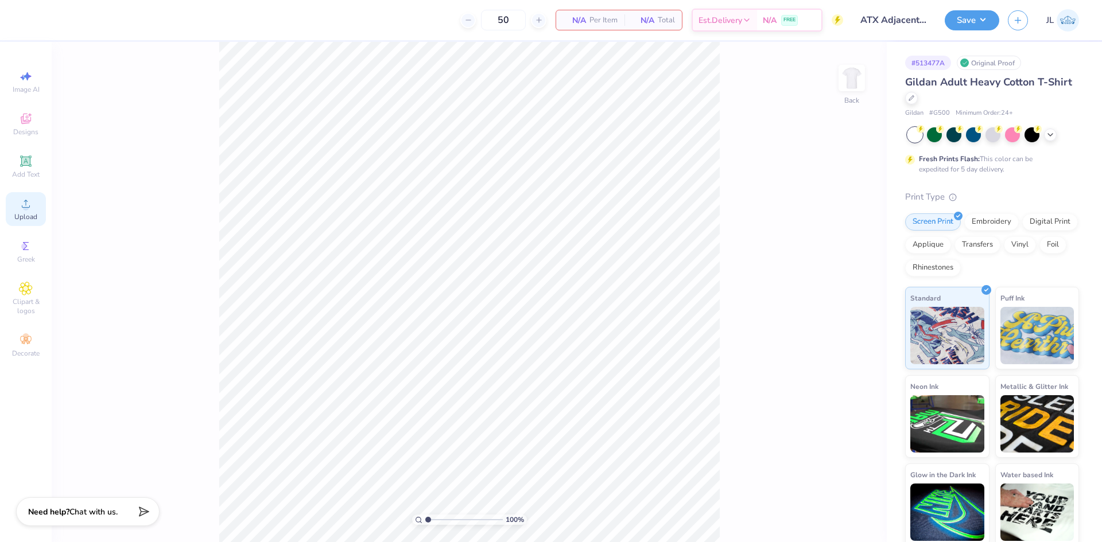
click at [32, 219] on span "Upload" at bounding box center [25, 216] width 23 height 9
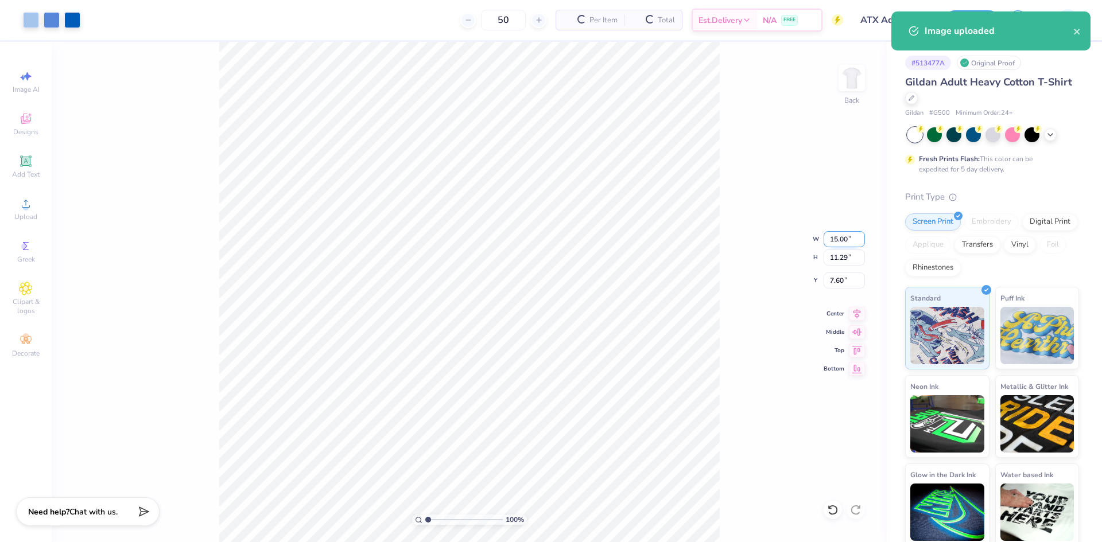
click at [841, 242] on input "15.00" at bounding box center [844, 239] width 41 height 16
type input "10.00"
type input "7.53"
type input "9.49"
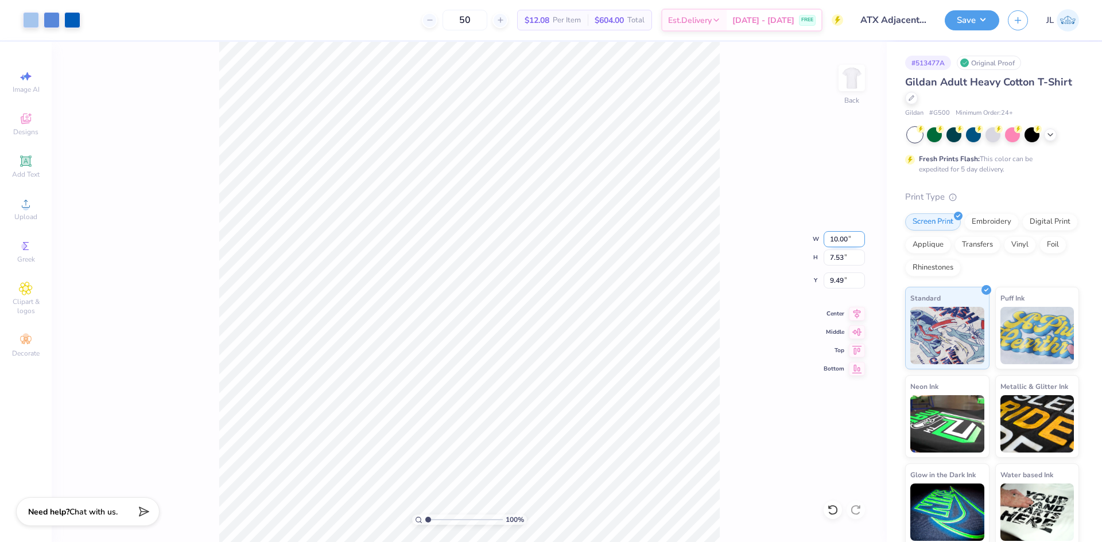
click at [832, 242] on input "10.00" at bounding box center [844, 239] width 41 height 16
type input "9.00"
type input "6.78"
click at [829, 284] on input "9.86" at bounding box center [844, 281] width 41 height 16
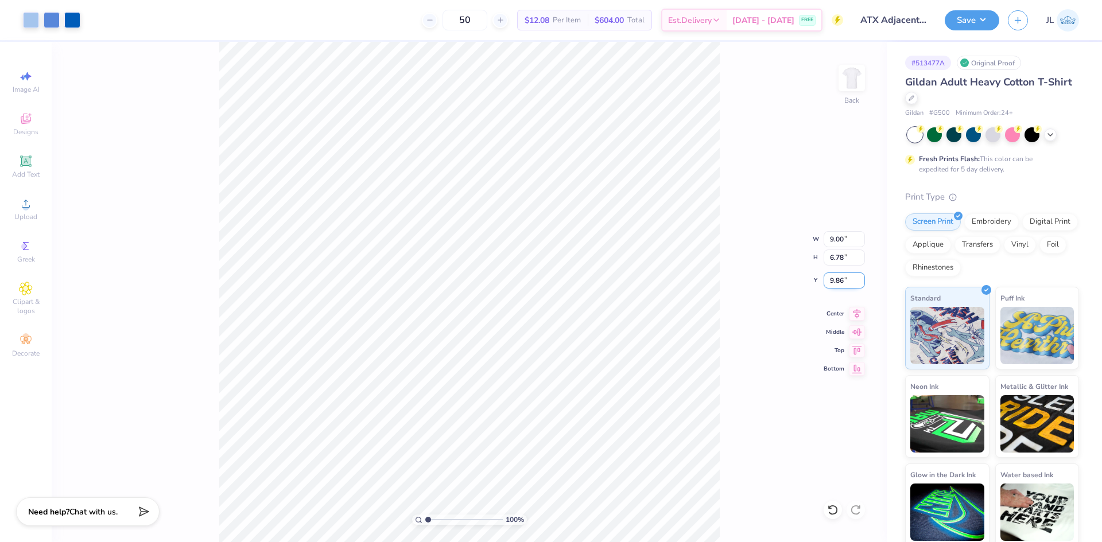
click at [829, 284] on input "9.86" at bounding box center [844, 281] width 41 height 16
type input "3.00"
click at [856, 76] on img at bounding box center [852, 78] width 46 height 46
click at [28, 218] on span "Upload" at bounding box center [25, 216] width 23 height 9
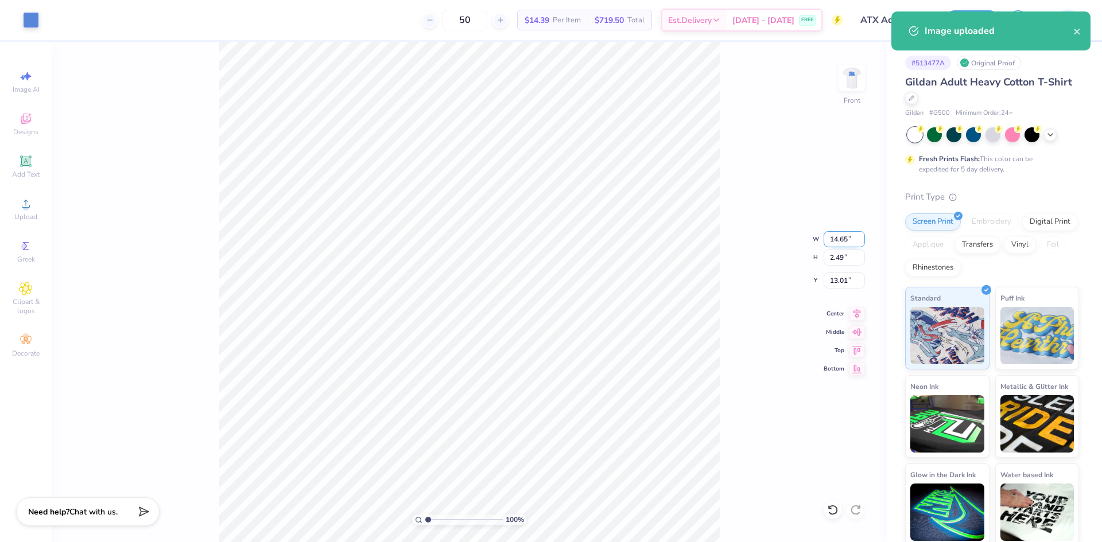
click at [838, 242] on input "14.65" at bounding box center [844, 239] width 41 height 16
type input "11.00"
type input "1.87"
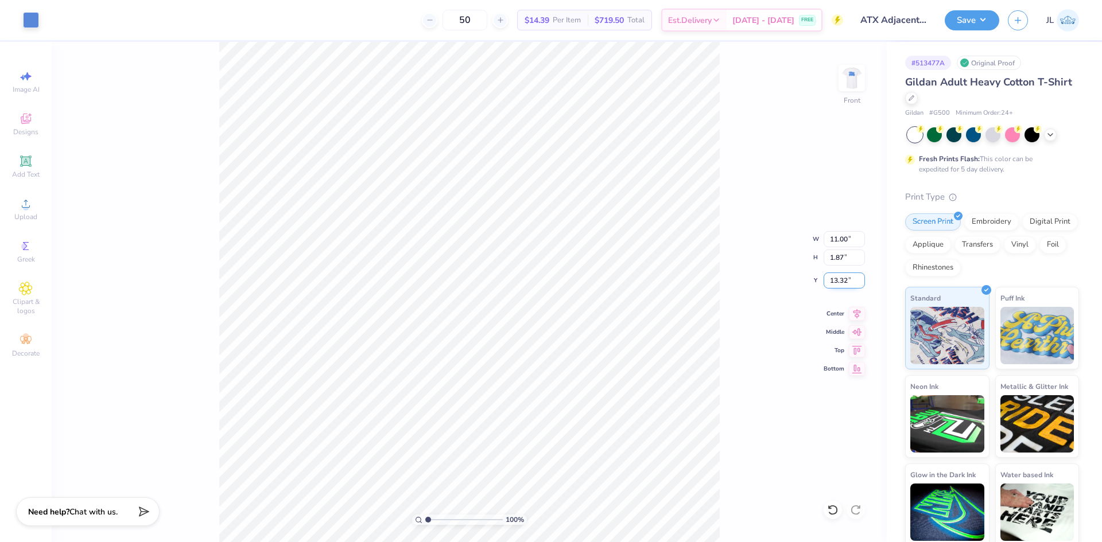
click at [833, 284] on input "13.32" at bounding box center [844, 281] width 41 height 16
type input "3.00"
click at [747, 284] on div "100 % Front W 11.00 11.00 " H 1.87 1.87 " Y 3.00 3.00 " Center Middle Top Bottom" at bounding box center [469, 292] width 835 height 500
click at [837, 238] on input "11.00" at bounding box center [844, 239] width 41 height 16
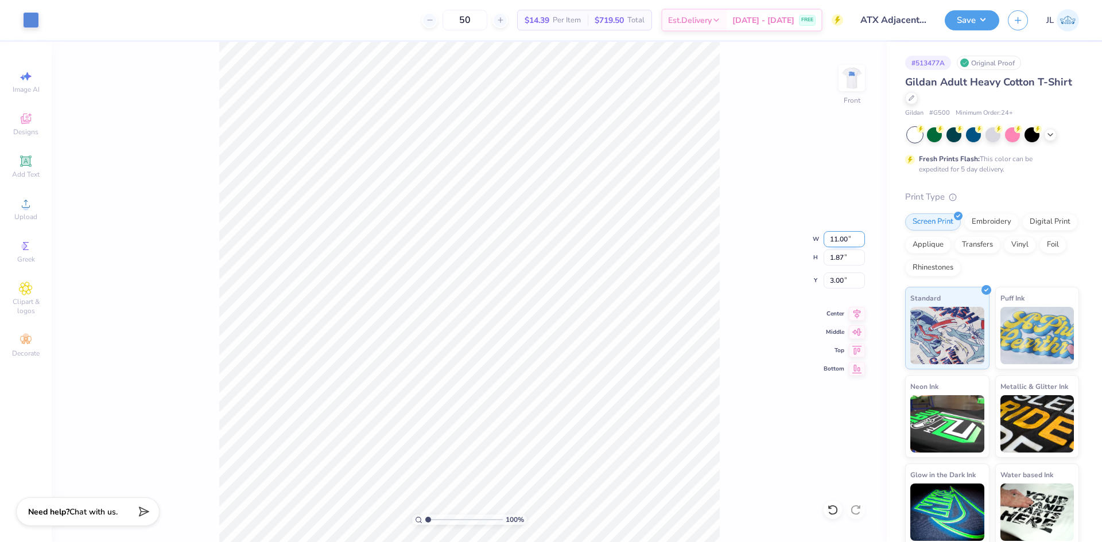
click at [837, 238] on input "11.00" at bounding box center [844, 239] width 41 height 16
type input "10.00"
type input "1.70"
type input "3.08"
click at [836, 238] on input "10.00" at bounding box center [844, 239] width 41 height 16
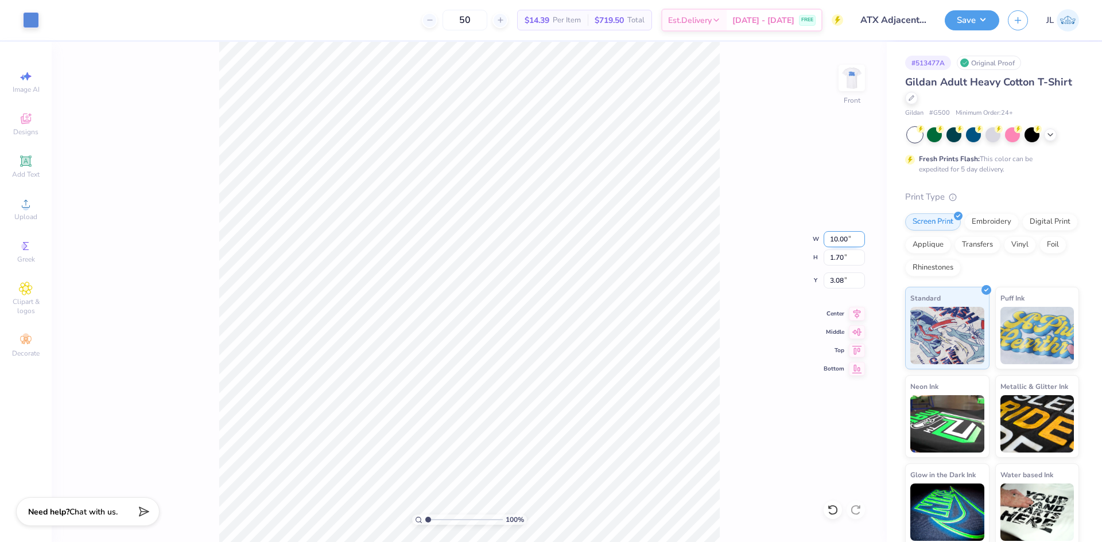
click at [836, 238] on input "10.00" at bounding box center [844, 239] width 41 height 16
type input "11.00"
type input "1.87"
click at [838, 275] on input "3.00" at bounding box center [844, 281] width 41 height 16
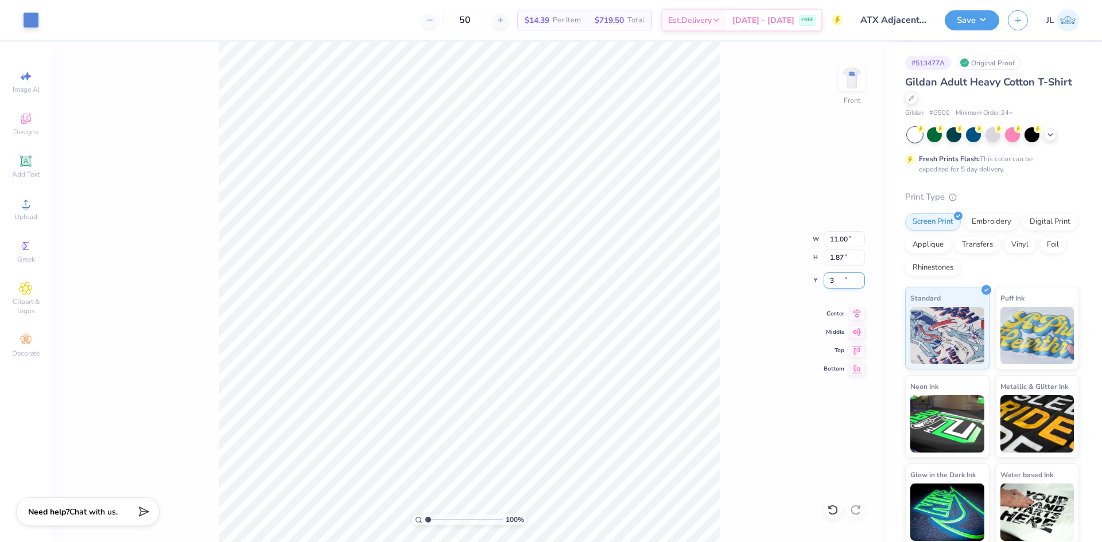
type input "3.00"
click at [850, 88] on img at bounding box center [852, 78] width 46 height 46
click at [838, 243] on input "9.00" at bounding box center [844, 239] width 41 height 16
type input "10.00"
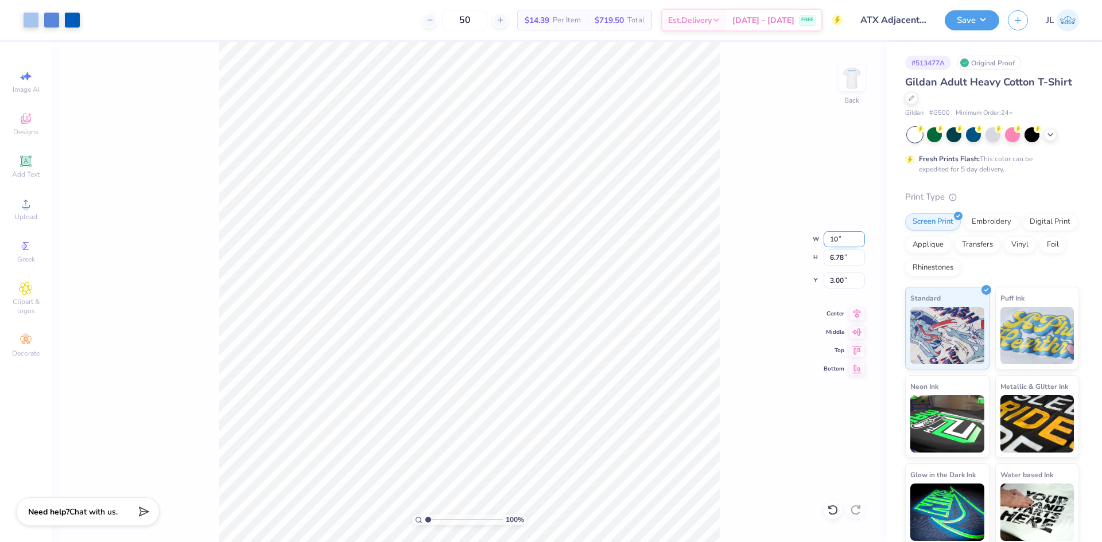
type input "7.53"
click at [835, 282] on input "2.62" at bounding box center [844, 281] width 41 height 16
type input "3.00"
click at [857, 84] on img at bounding box center [852, 78] width 46 height 46
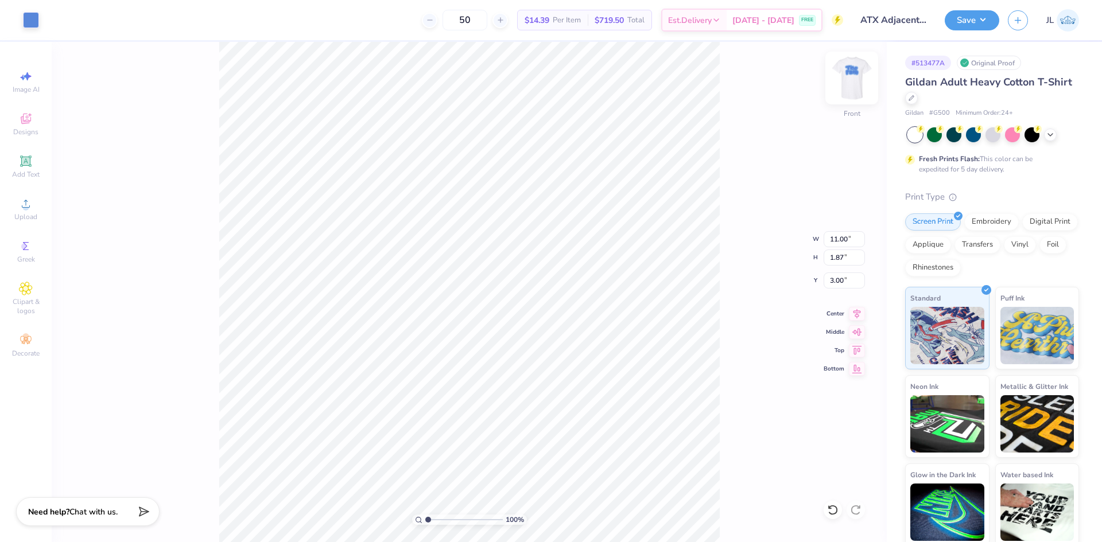
click at [861, 88] on img at bounding box center [852, 78] width 46 height 46
click at [848, 77] on img at bounding box center [852, 78] width 46 height 46
click at [845, 75] on img at bounding box center [852, 78] width 46 height 46
click at [979, 24] on button "Save" at bounding box center [972, 19] width 55 height 20
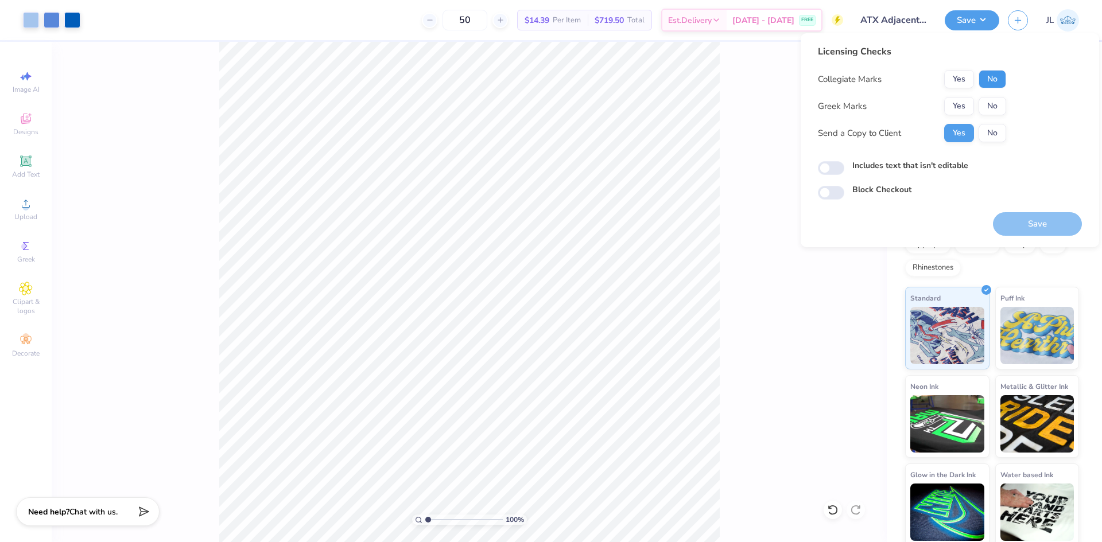
click at [997, 80] on button "No" at bounding box center [993, 79] width 28 height 18
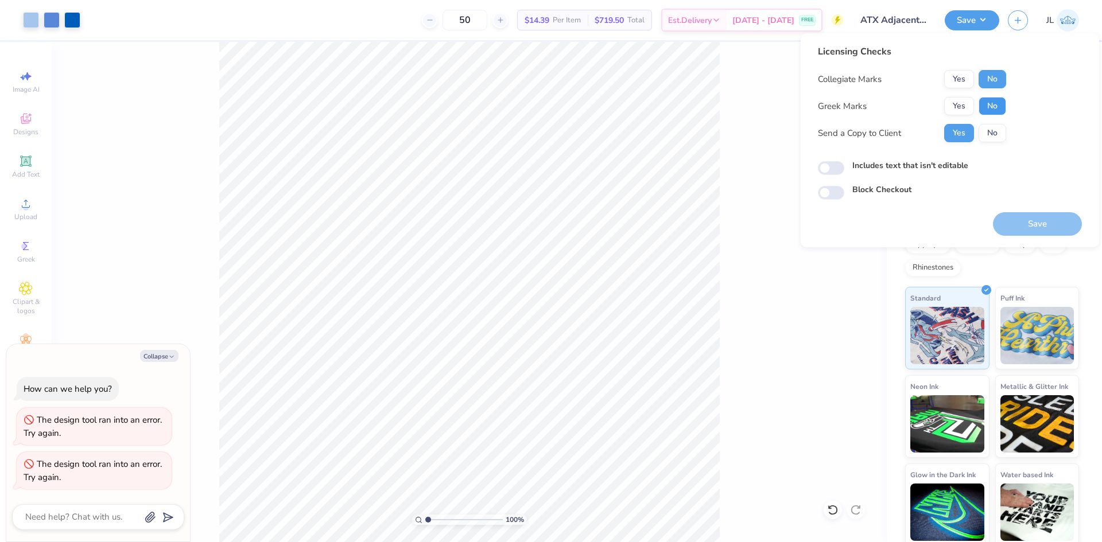
click at [991, 110] on button "No" at bounding box center [993, 106] width 28 height 18
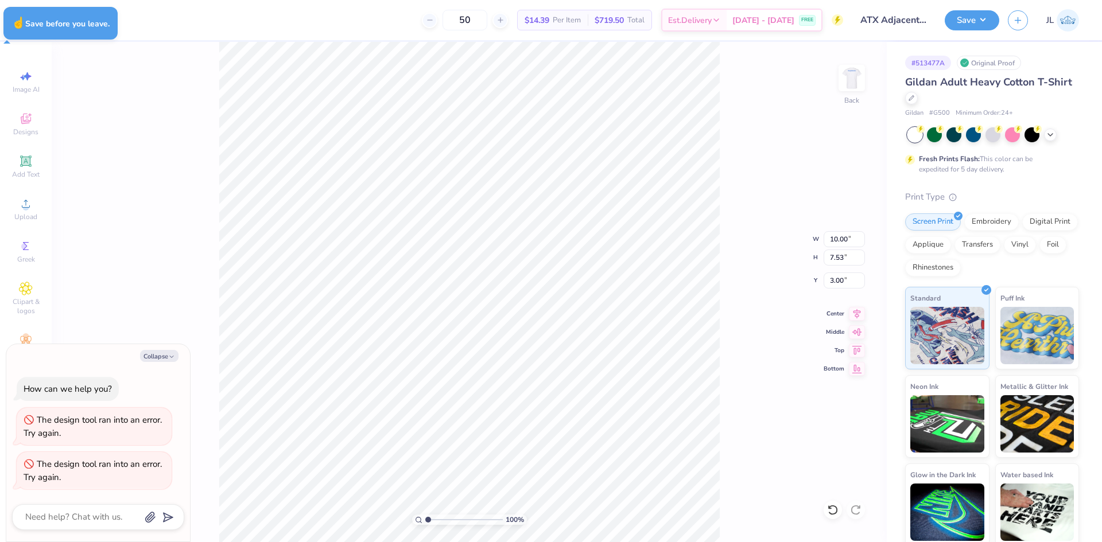
type textarea "x"
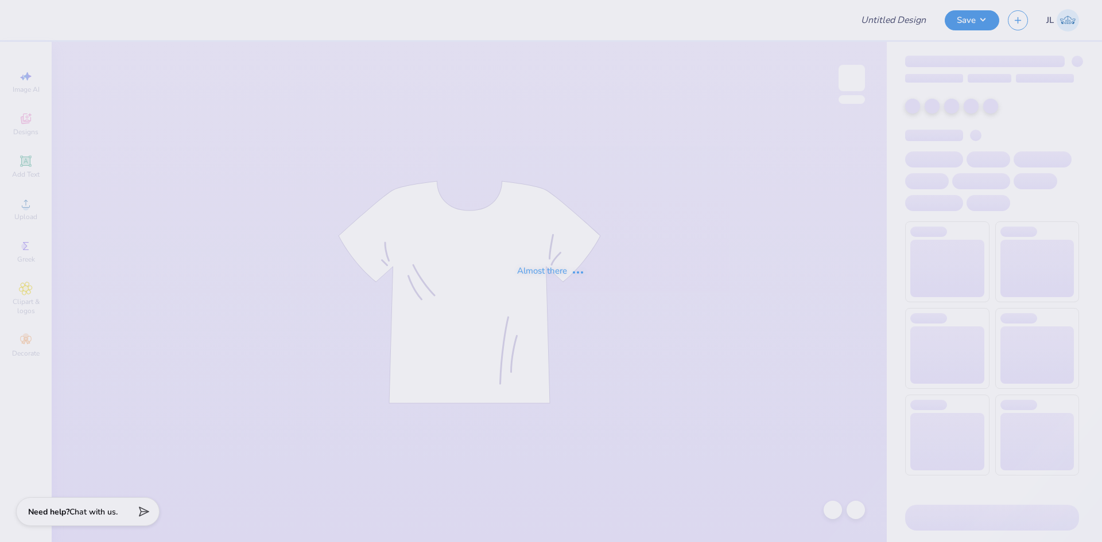
type input "AKPSI Rush Shirts!"
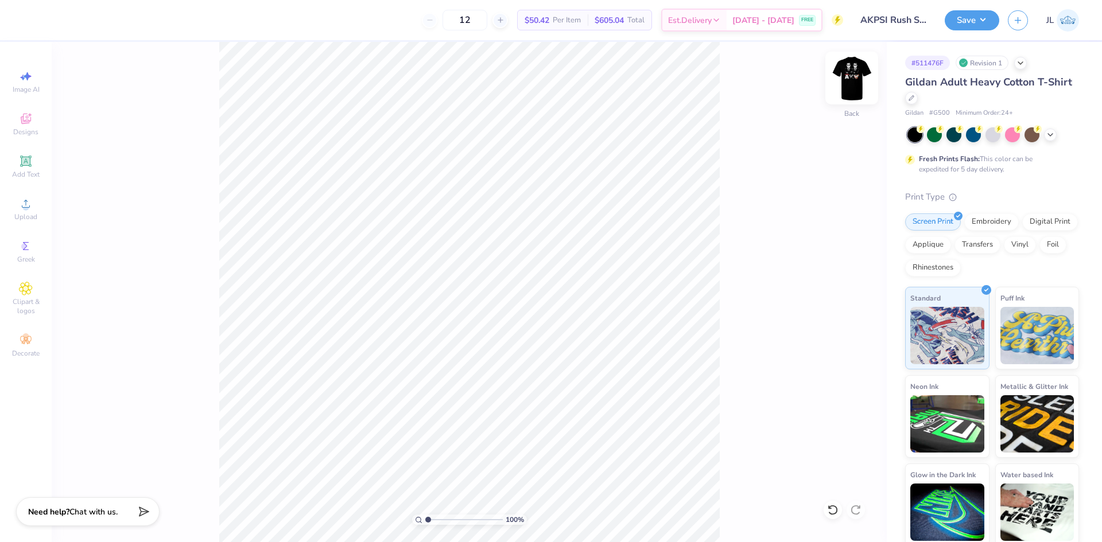
click at [861, 85] on img at bounding box center [852, 78] width 46 height 46
click at [30, 205] on icon at bounding box center [26, 204] width 14 height 14
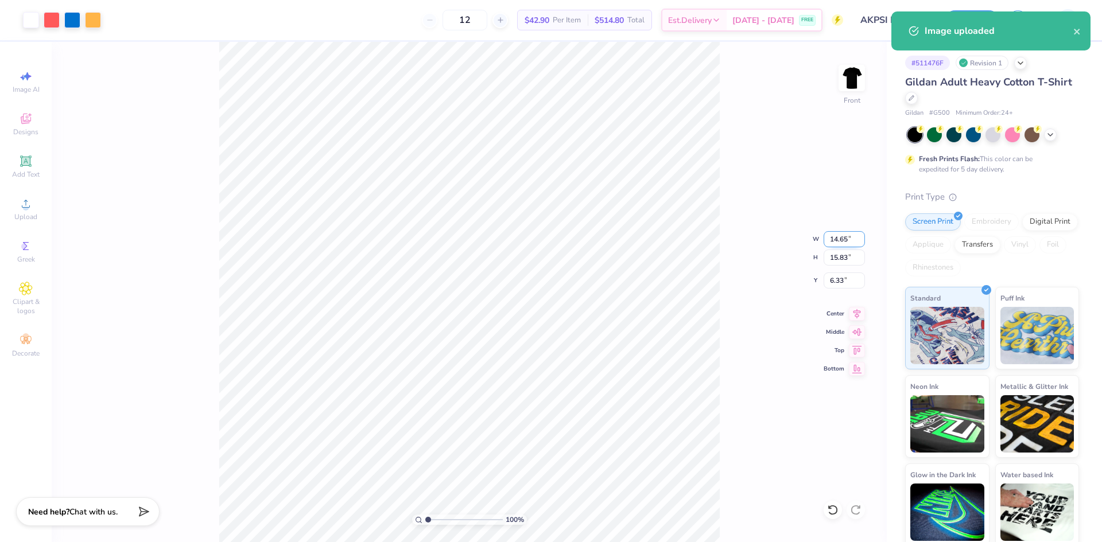
click at [835, 242] on input "14.65" at bounding box center [844, 239] width 41 height 16
type input "10.00"
type input "10.81"
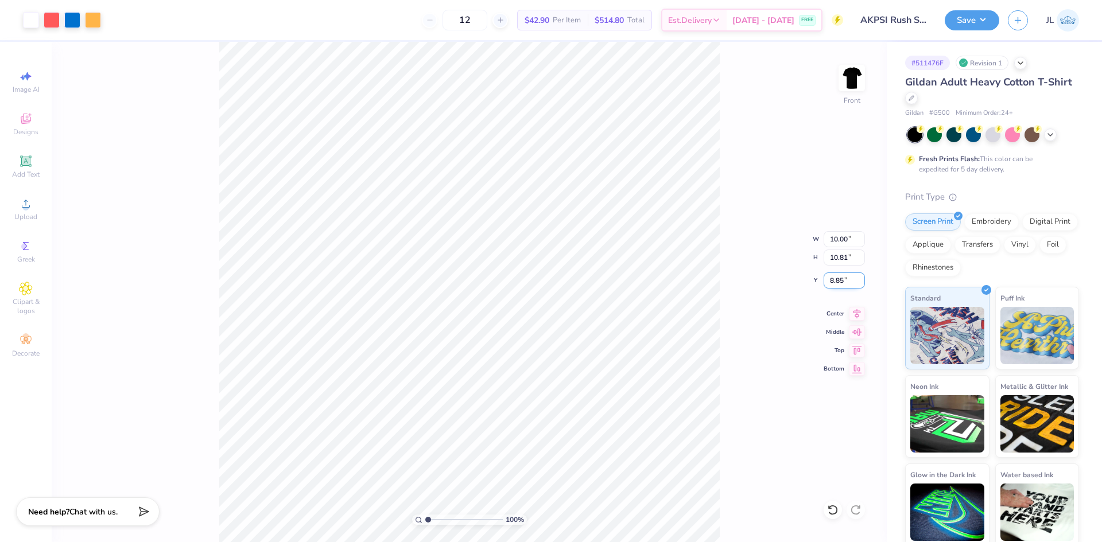
click at [842, 281] on input "8.85" at bounding box center [844, 281] width 41 height 16
click at [843, 281] on input "8.85" at bounding box center [844, 281] width 41 height 16
click at [844, 281] on input "8.85" at bounding box center [844, 281] width 41 height 16
click at [838, 282] on input "8.85" at bounding box center [844, 281] width 41 height 16
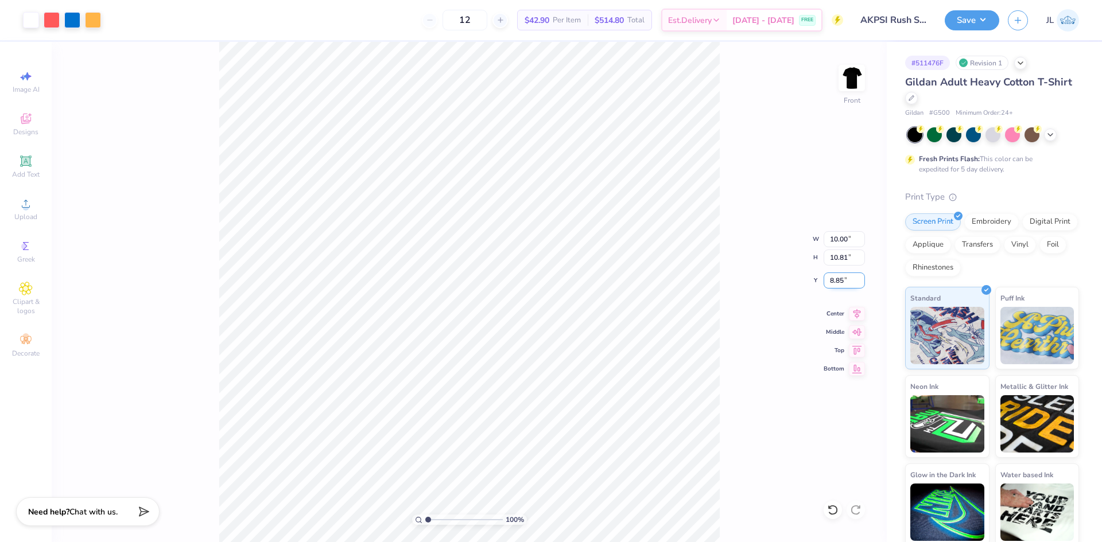
click at [838, 282] on input "8.85" at bounding box center [844, 281] width 41 height 16
type input "3.00"
click at [838, 257] on input "10.81" at bounding box center [844, 258] width 41 height 16
type input "13"
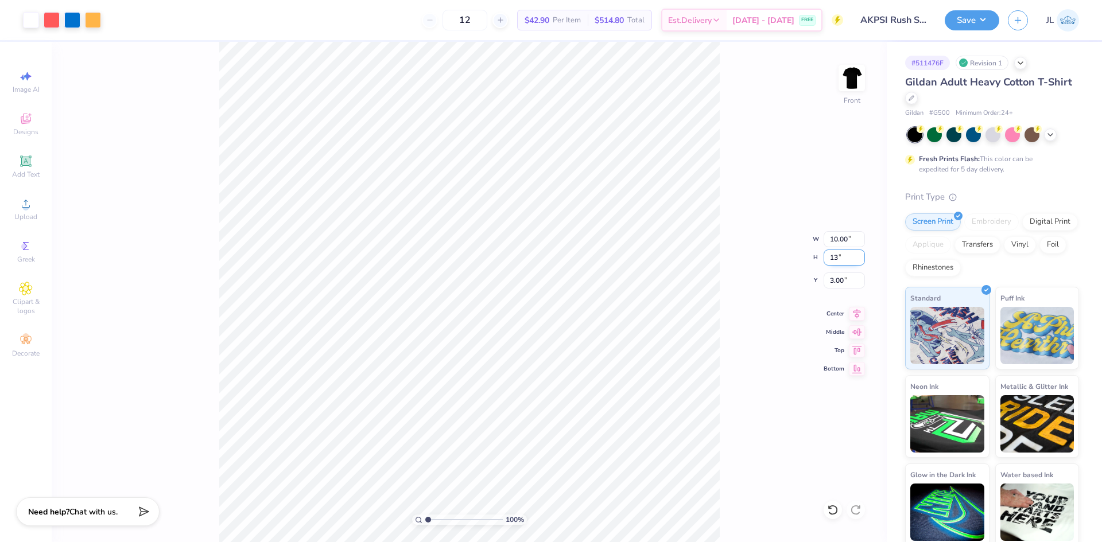
type input "12.03"
type input "13.00"
click at [841, 280] on input "1.90" at bounding box center [844, 281] width 41 height 16
type input "3.00"
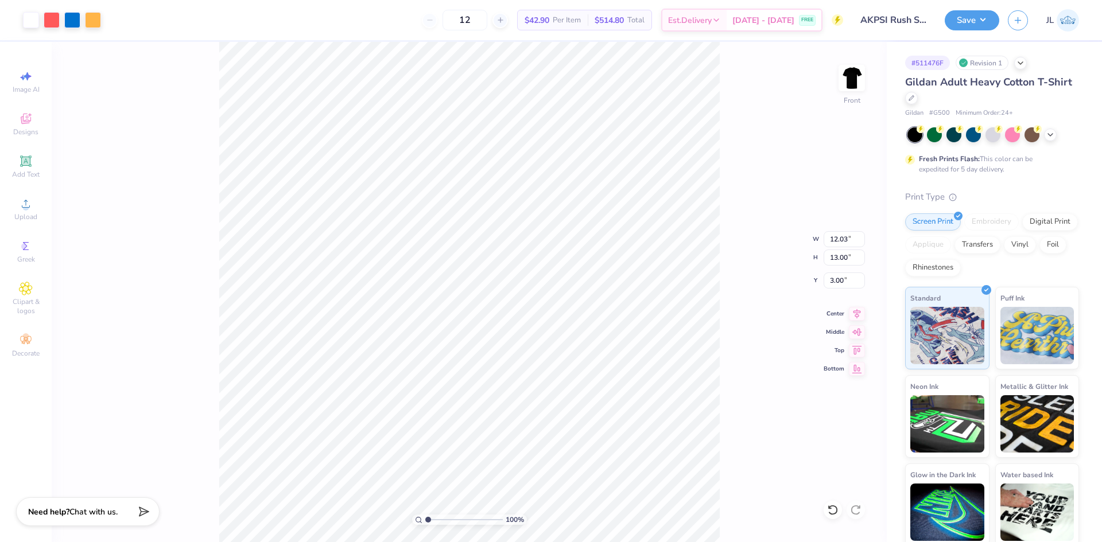
click at [725, 250] on div "100 % Front W 12.03 12.03 " H 13.00 13.00 " Y 3.00 3.00 " Center Middle Top Bot…" at bounding box center [469, 292] width 835 height 500
click at [561, 399] on li "Ungroup" at bounding box center [559, 405] width 90 height 22
click at [576, 333] on li "Group" at bounding box center [555, 338] width 90 height 22
click at [445, 178] on li "Copy" at bounding box center [459, 177] width 90 height 22
click at [838, 242] on input "12.03" at bounding box center [844, 239] width 41 height 16
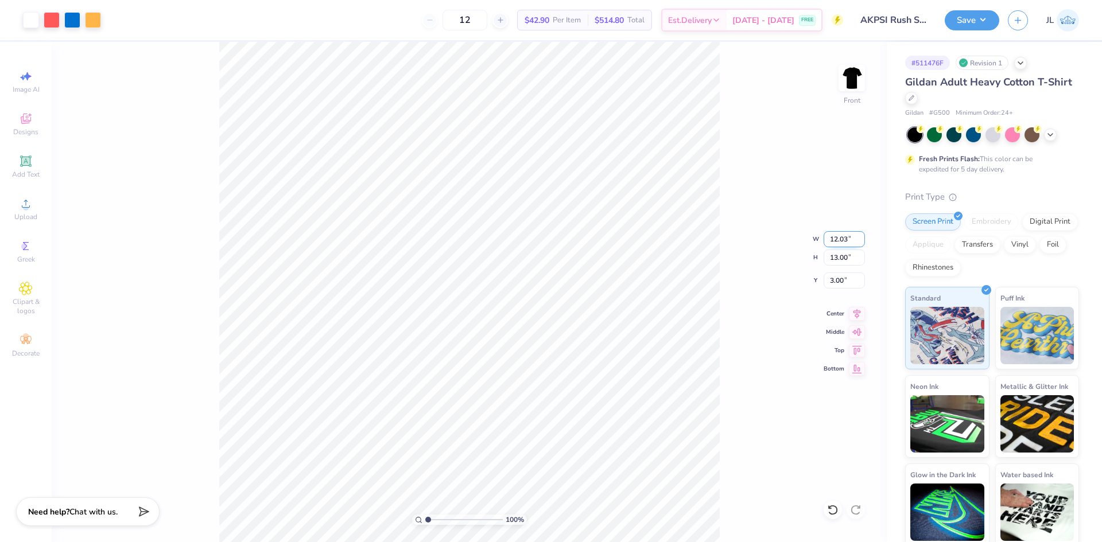
click at [838, 242] on input "12.03" at bounding box center [844, 239] width 41 height 16
click at [841, 262] on input "13.00" at bounding box center [844, 258] width 41 height 16
type input "10.00"
type input "10.81"
type input "4.10"
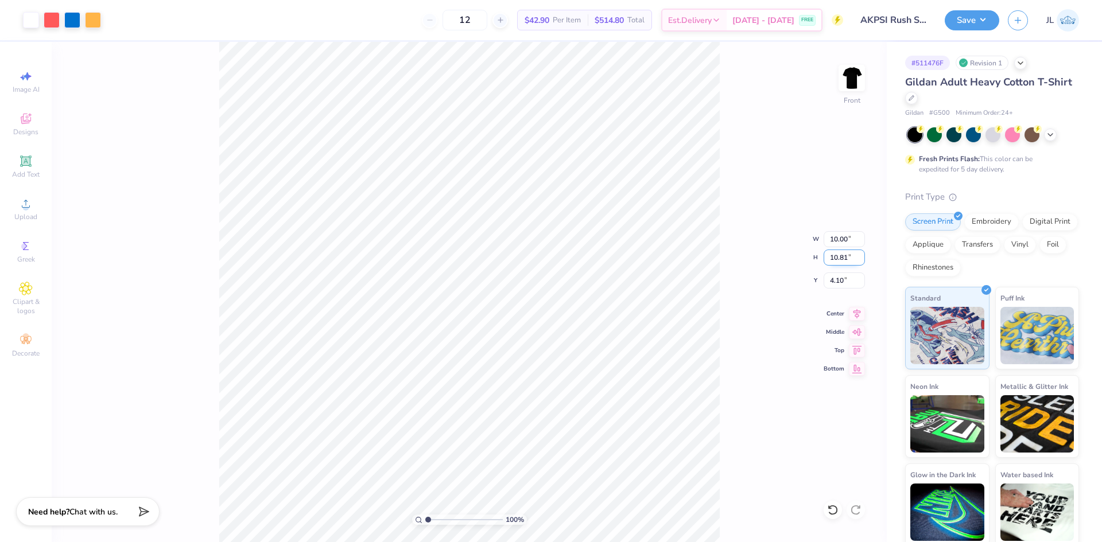
click at [841, 262] on input "10.81" at bounding box center [844, 258] width 41 height 16
click at [837, 257] on input "10.81" at bounding box center [844, 258] width 41 height 16
click at [837, 256] on input "10.81" at bounding box center [844, 258] width 41 height 16
click at [834, 238] on input "10.00" at bounding box center [844, 239] width 41 height 16
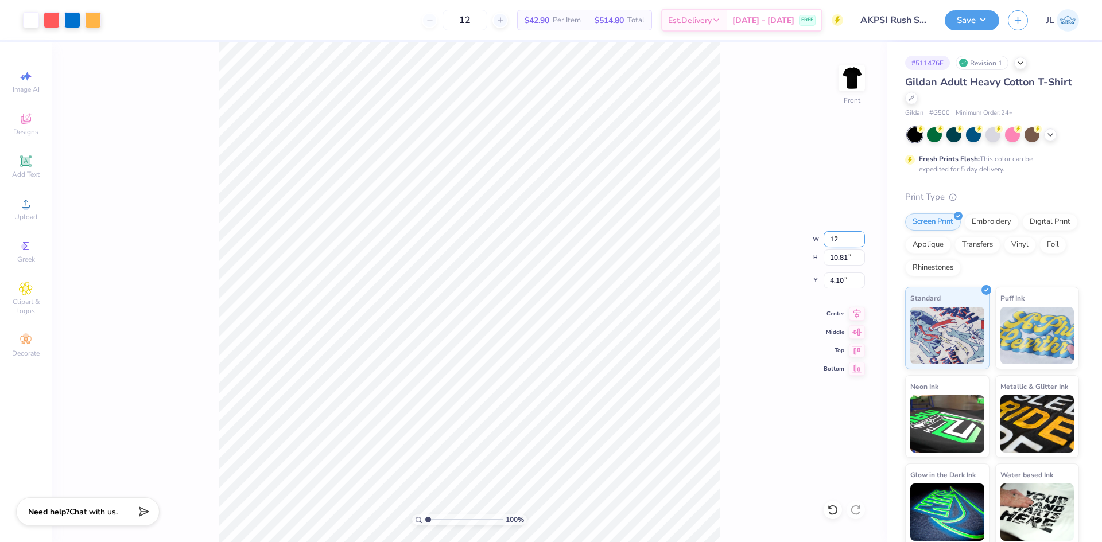
type input "12.00"
type input "12.97"
type input "3.01"
click at [842, 262] on input "12.97" at bounding box center [844, 258] width 41 height 16
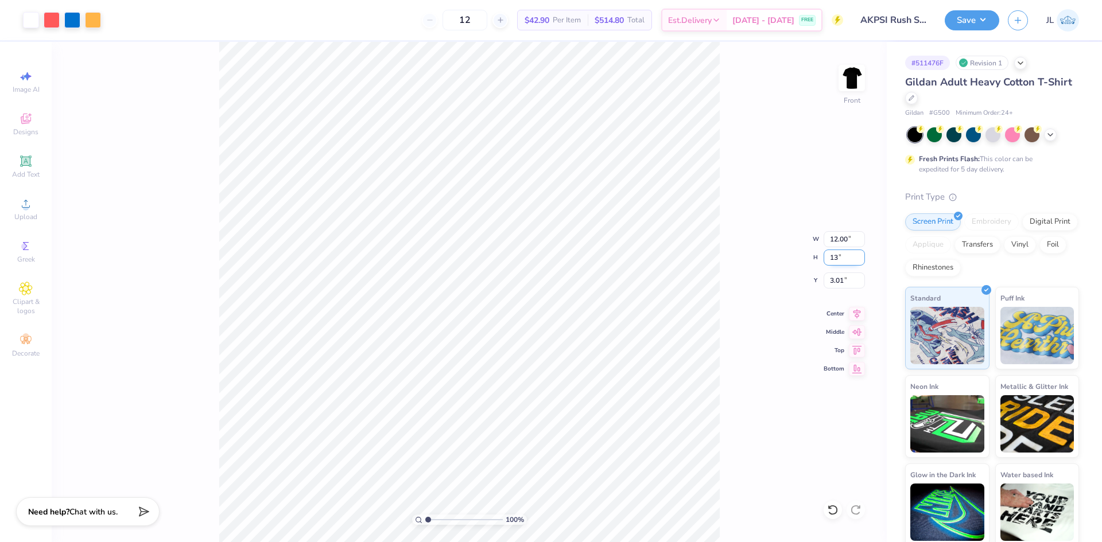
type input "13"
type input "12.03"
type input "13.00"
type input "3.00"
click at [834, 284] on input "3.00" at bounding box center [844, 281] width 41 height 16
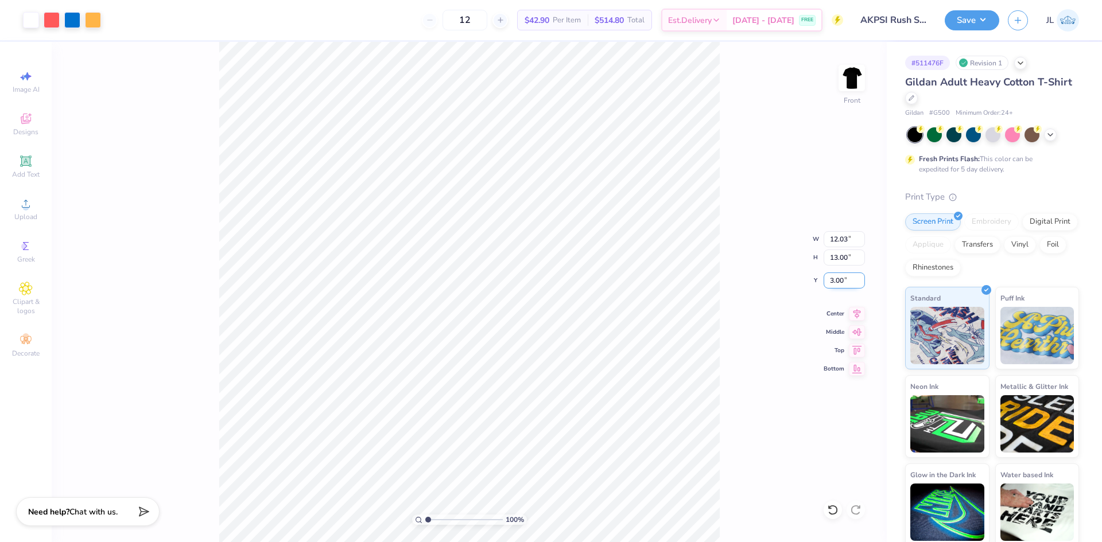
click at [834, 284] on input "3.00" at bounding box center [844, 281] width 41 height 16
click at [838, 238] on input "12.03" at bounding box center [844, 239] width 41 height 16
type input "12.00"
type input "12.97"
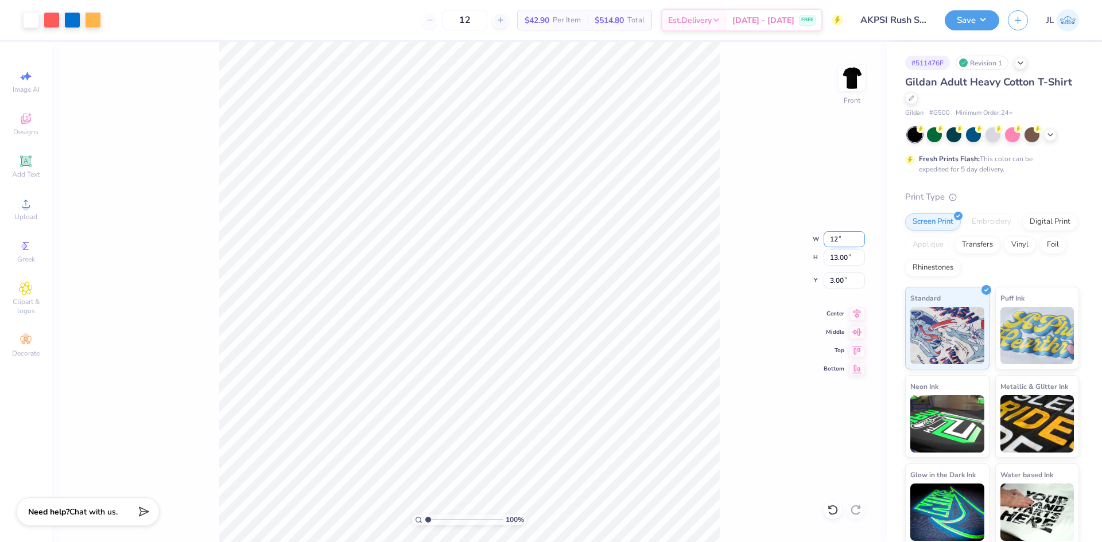
type input "3.01"
click at [837, 244] on input "12.00" at bounding box center [844, 239] width 41 height 16
type input "11.00"
type input "11.89"
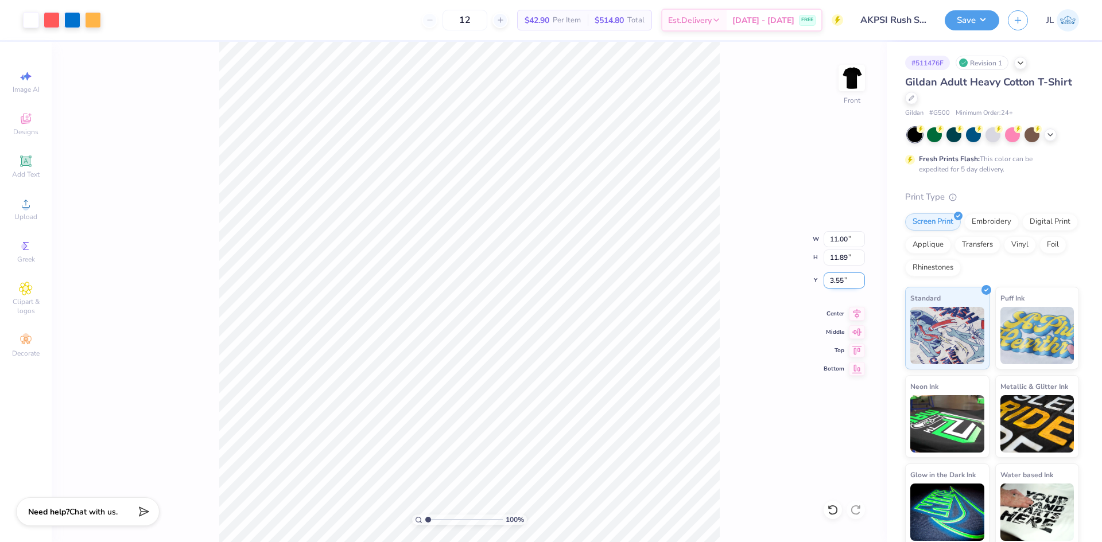
click at [838, 278] on input "3.55" at bounding box center [844, 281] width 41 height 16
type input "3.00"
click at [539, 198] on li "Copy" at bounding box center [552, 202] width 90 height 22
click at [848, 81] on img at bounding box center [852, 78] width 46 height 46
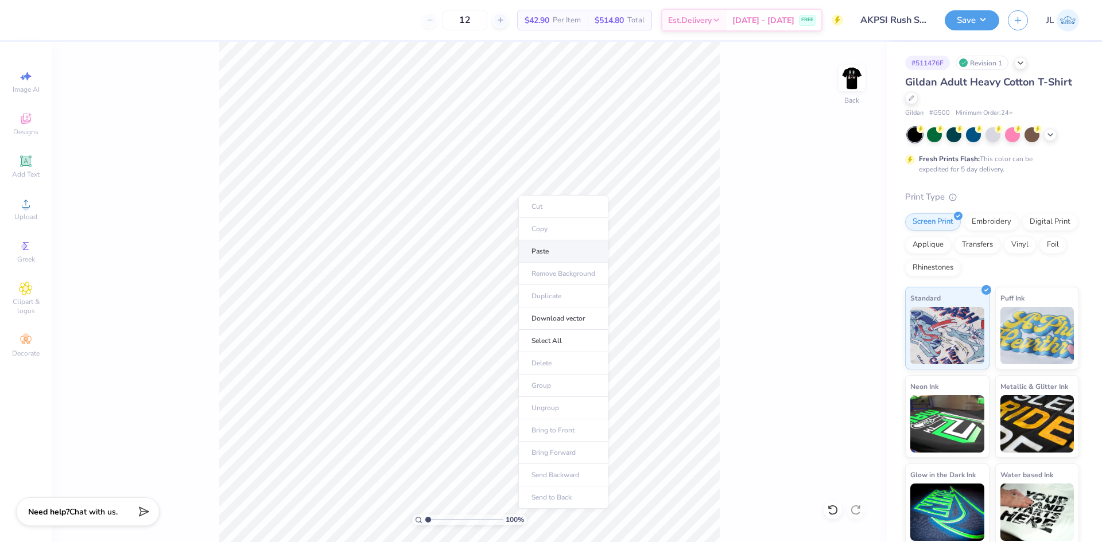
click at [539, 250] on li "Paste" at bounding box center [563, 251] width 90 height 22
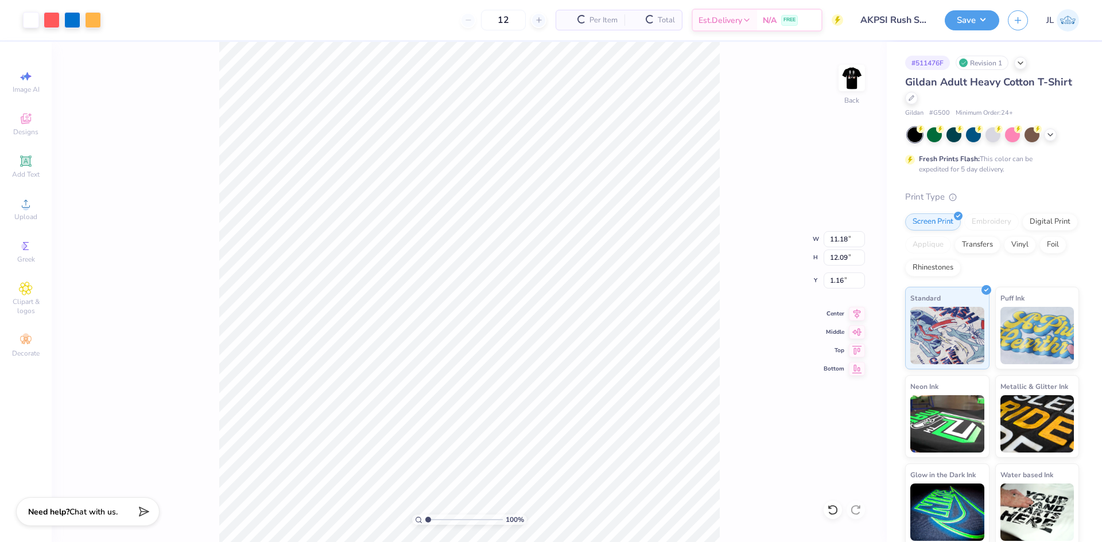
type input "1.16"
click at [573, 399] on li "Ungroup" at bounding box center [562, 394] width 90 height 22
click at [486, 262] on li "Copy" at bounding box center [496, 259] width 90 height 22
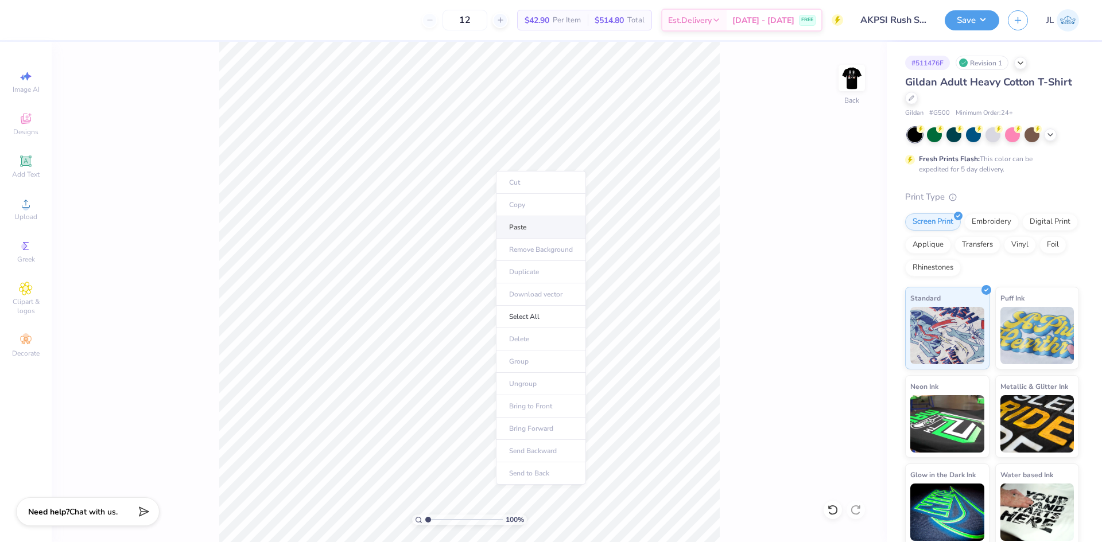
click at [520, 231] on li "Paste" at bounding box center [541, 227] width 90 height 22
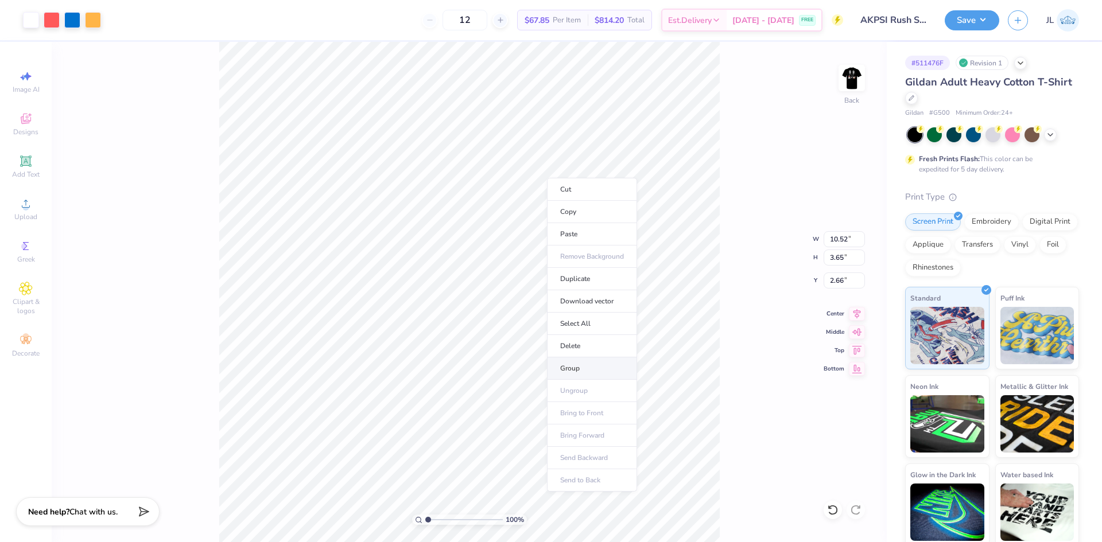
click at [587, 371] on li "Group" at bounding box center [592, 369] width 90 height 22
click at [839, 239] on input "10.52" at bounding box center [844, 239] width 41 height 16
type input "4"
click at [832, 241] on input "4" at bounding box center [844, 239] width 41 height 16
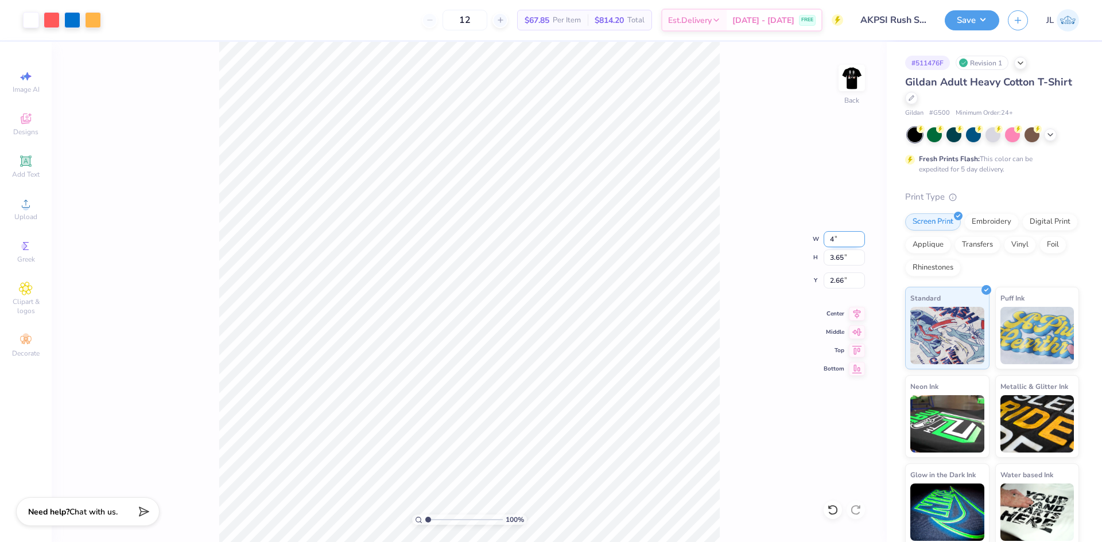
click at [832, 241] on input "4" at bounding box center [844, 239] width 41 height 16
click at [840, 240] on input "4" at bounding box center [844, 239] width 41 height 16
drag, startPoint x: 832, startPoint y: 238, endPoint x: 817, endPoint y: 237, distance: 14.9
click at [830, 238] on input "4" at bounding box center [844, 239] width 41 height 16
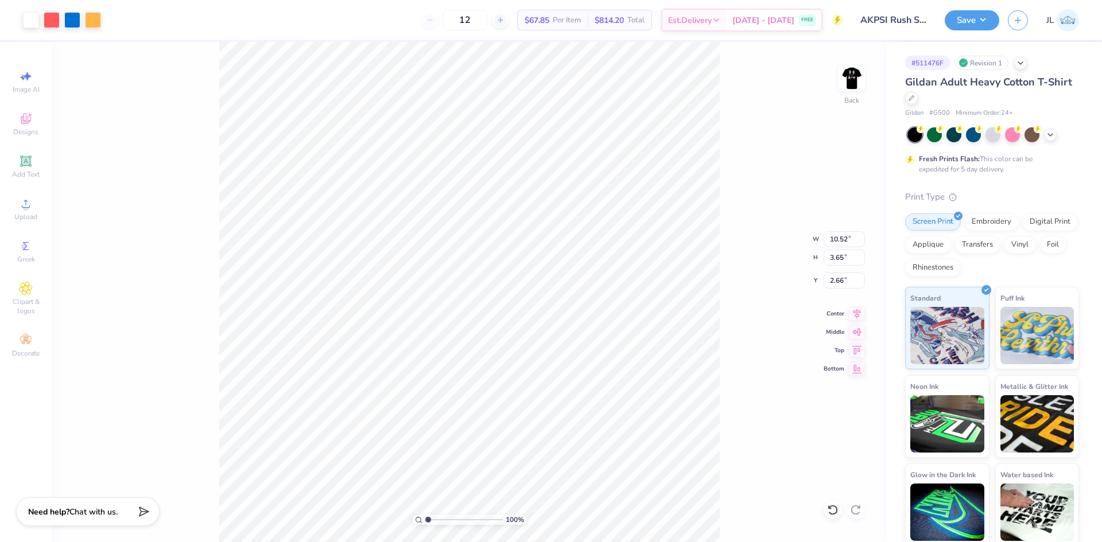
type input "3.63"
click at [841, 241] on input "10.52" at bounding box center [844, 239] width 41 height 16
type input "4.00"
type input "1.39"
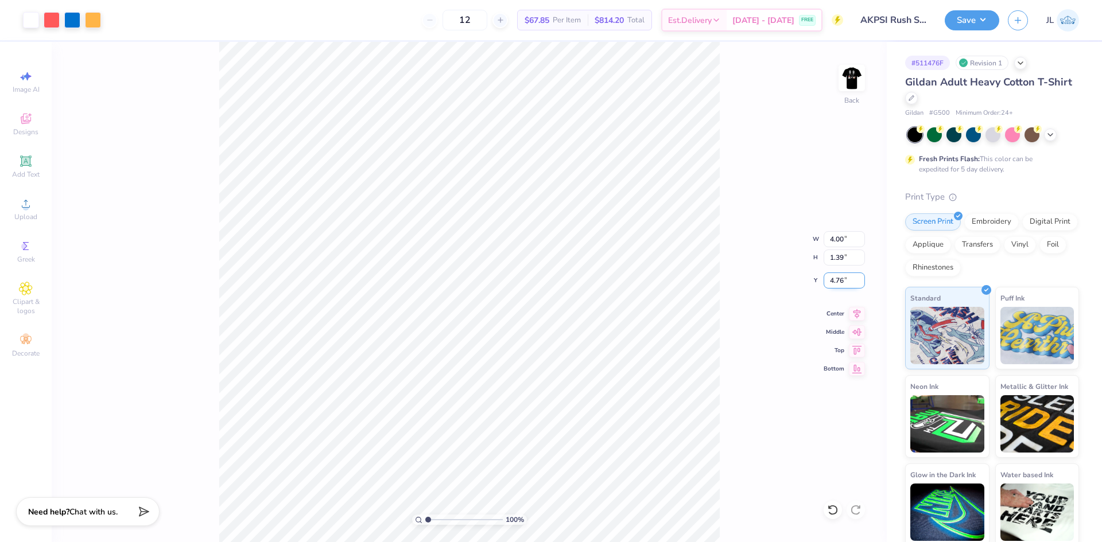
click at [835, 282] on input "4.76" at bounding box center [844, 281] width 41 height 16
click at [838, 275] on input "3.00" at bounding box center [844, 281] width 41 height 16
type input "3"
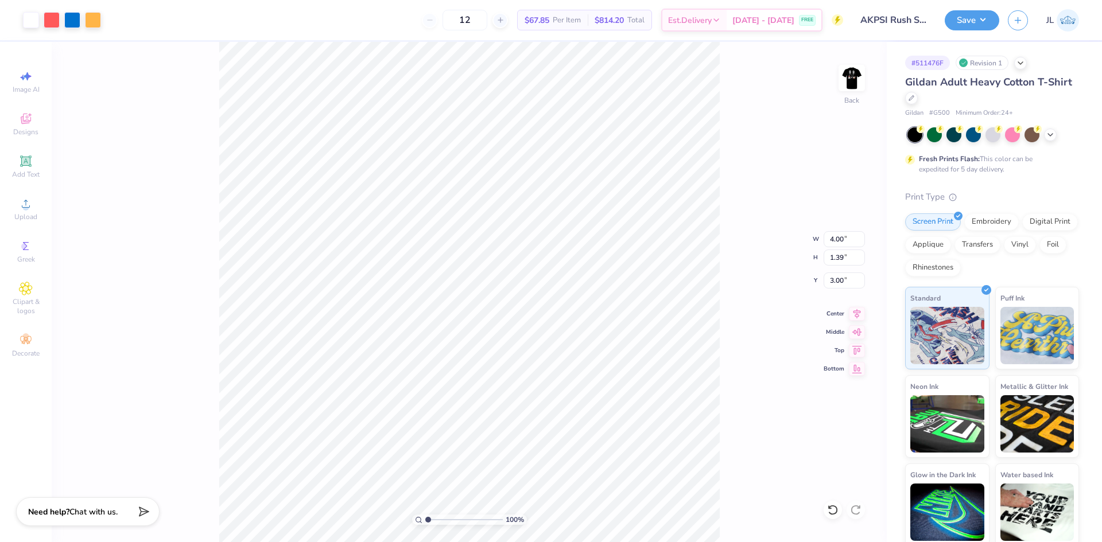
click at [743, 234] on div "100 % Back W 4.00 4.00 " H 1.39 1.39 " Y 3.00 3.00 " Center Middle Top Bottom" at bounding box center [469, 292] width 835 height 500
click at [856, 80] on img at bounding box center [852, 78] width 46 height 46
click at [850, 87] on img at bounding box center [852, 78] width 46 height 46
click at [973, 22] on button "Save" at bounding box center [972, 19] width 55 height 20
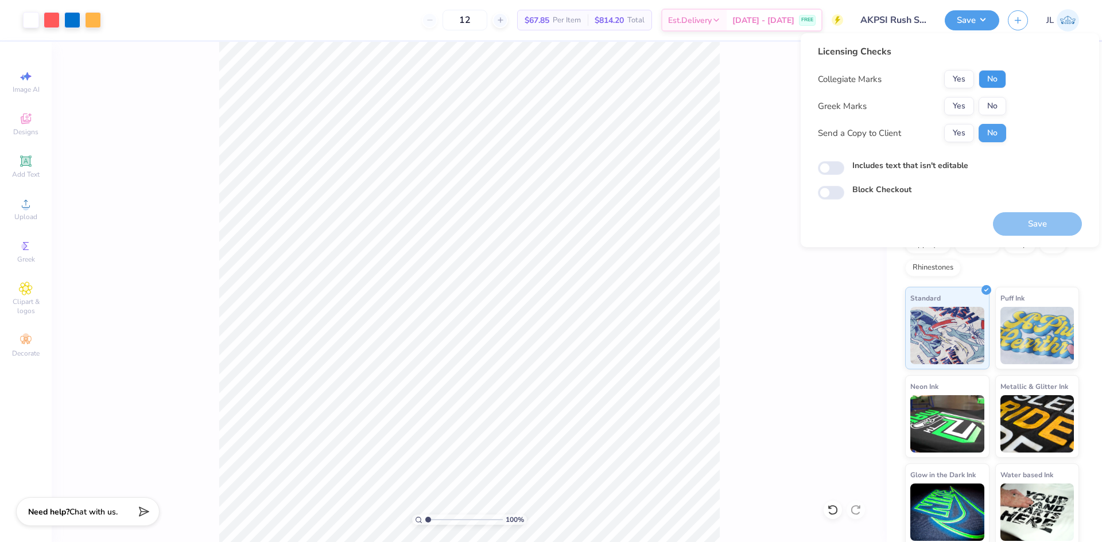
click at [993, 77] on button "No" at bounding box center [993, 79] width 28 height 18
click at [957, 103] on button "Yes" at bounding box center [959, 106] width 30 height 18
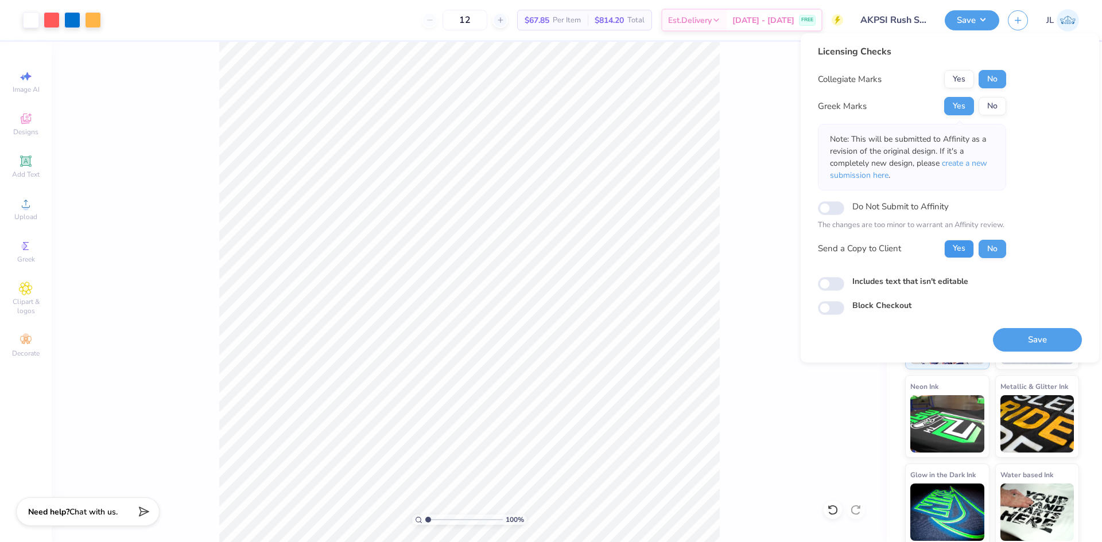
click at [962, 245] on button "Yes" at bounding box center [959, 249] width 30 height 18
click at [1030, 342] on button "Save" at bounding box center [1037, 340] width 89 height 24
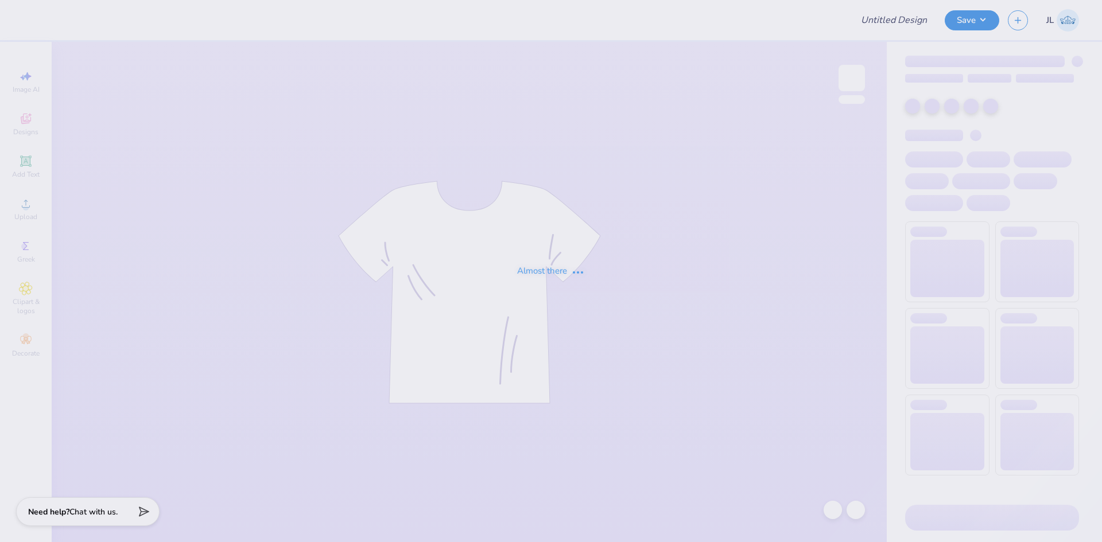
type input "ATX Adjacent Club"
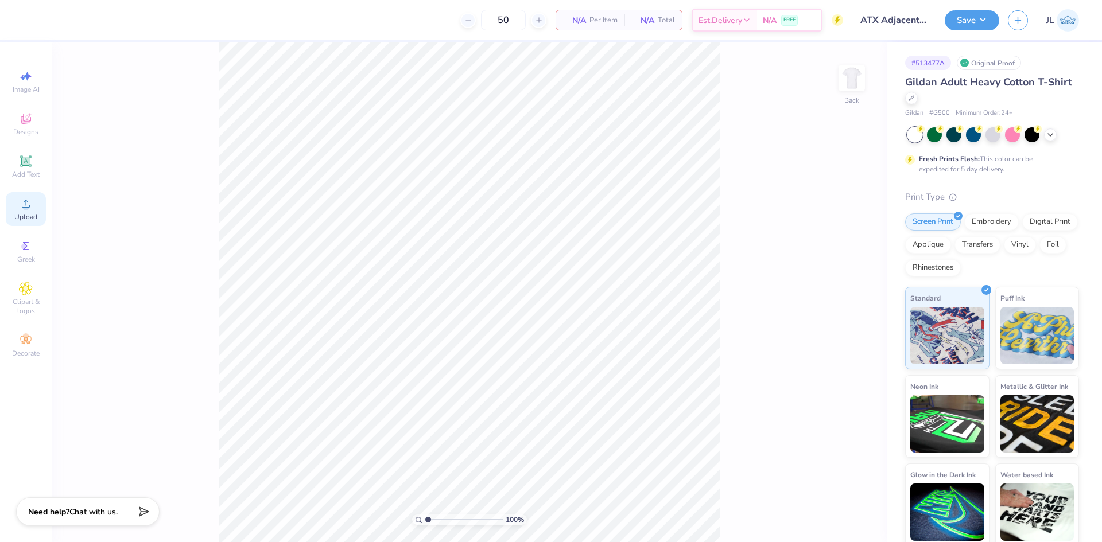
click at [28, 206] on circle at bounding box center [25, 207] width 6 height 6
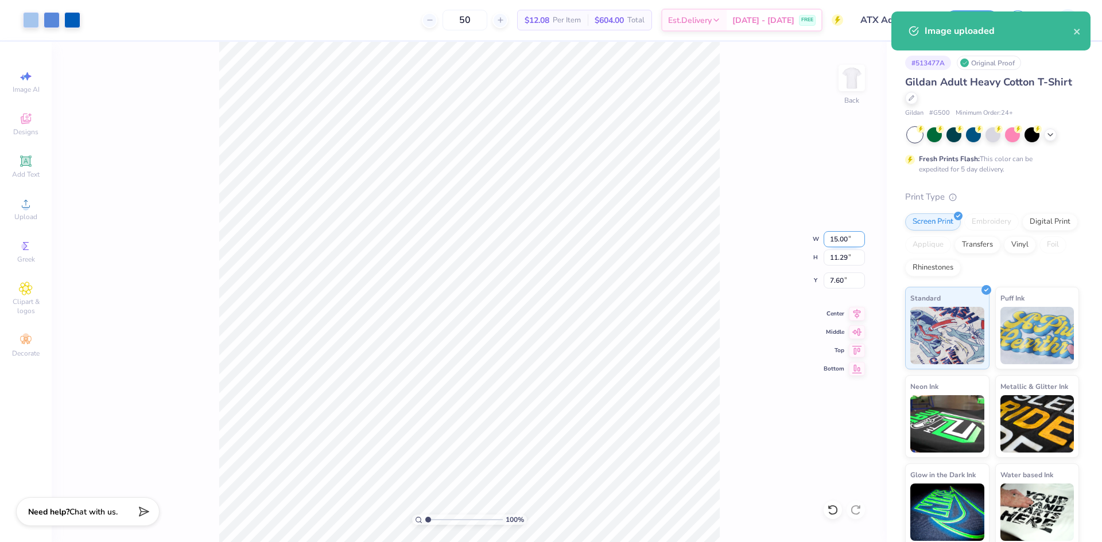
click at [836, 239] on input "15.00" at bounding box center [844, 239] width 41 height 16
type input "10.00"
type input "7.53"
click at [833, 277] on input "9.49" at bounding box center [844, 281] width 41 height 16
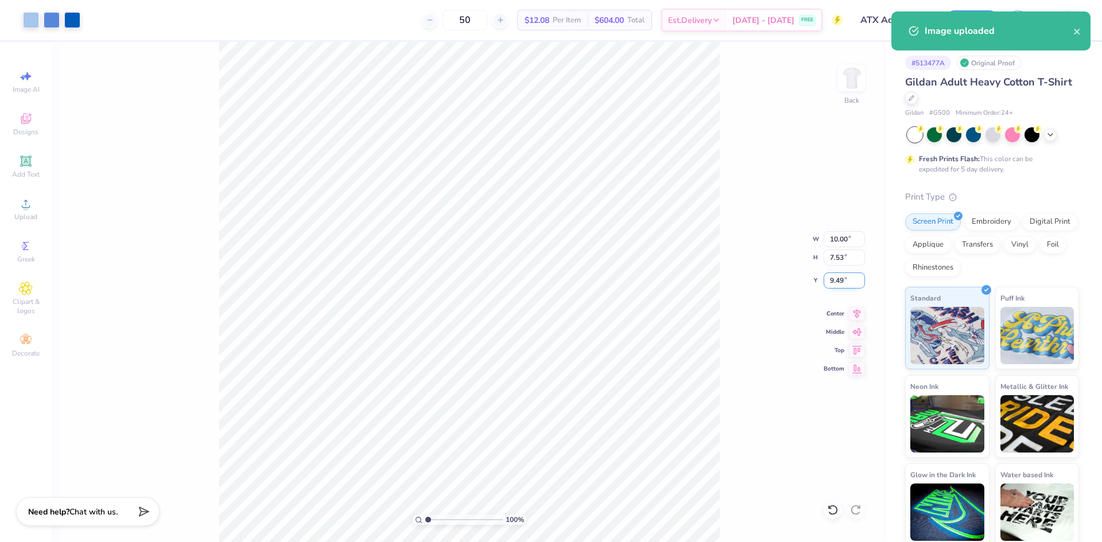
click at [833, 277] on input "9.49" at bounding box center [844, 281] width 41 height 16
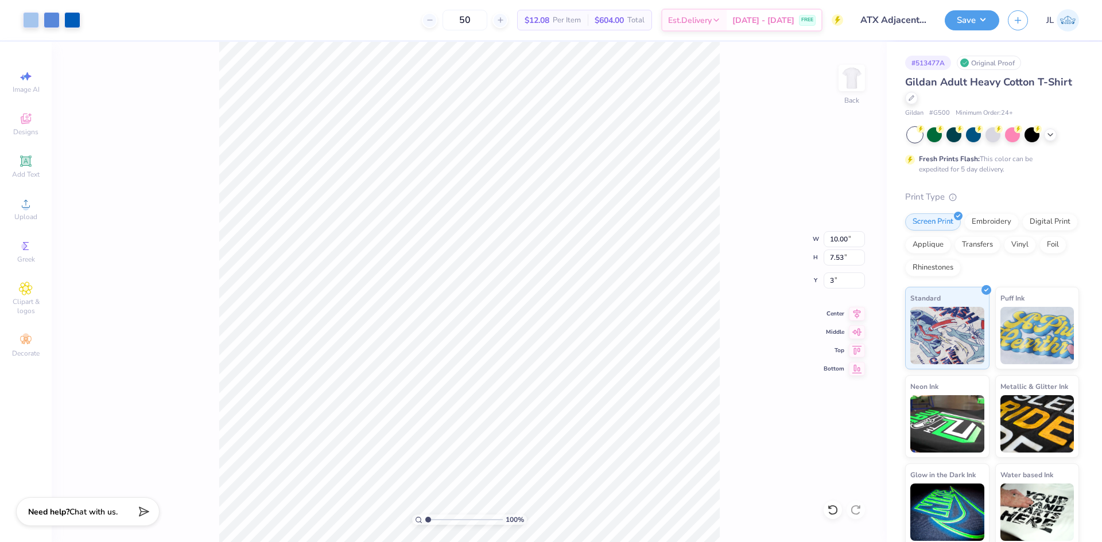
type input "3.00"
click at [855, 87] on img at bounding box center [852, 78] width 46 height 46
click at [32, 219] on span "Upload" at bounding box center [25, 216] width 23 height 9
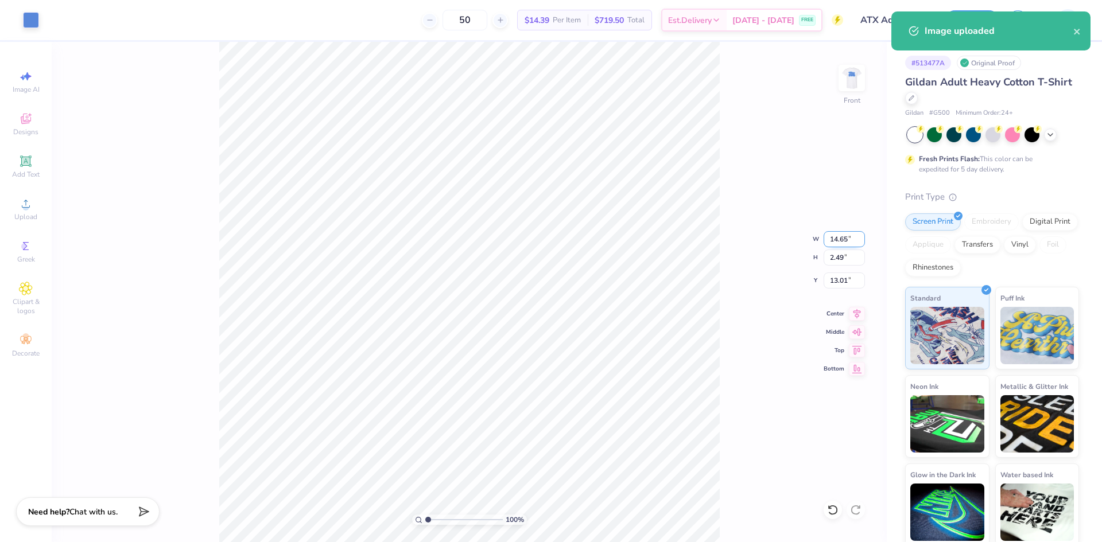
click at [834, 242] on input "14.65" at bounding box center [844, 239] width 41 height 16
type input "12.00"
type input "2.04"
click at [836, 285] on input "13.23" at bounding box center [844, 281] width 41 height 16
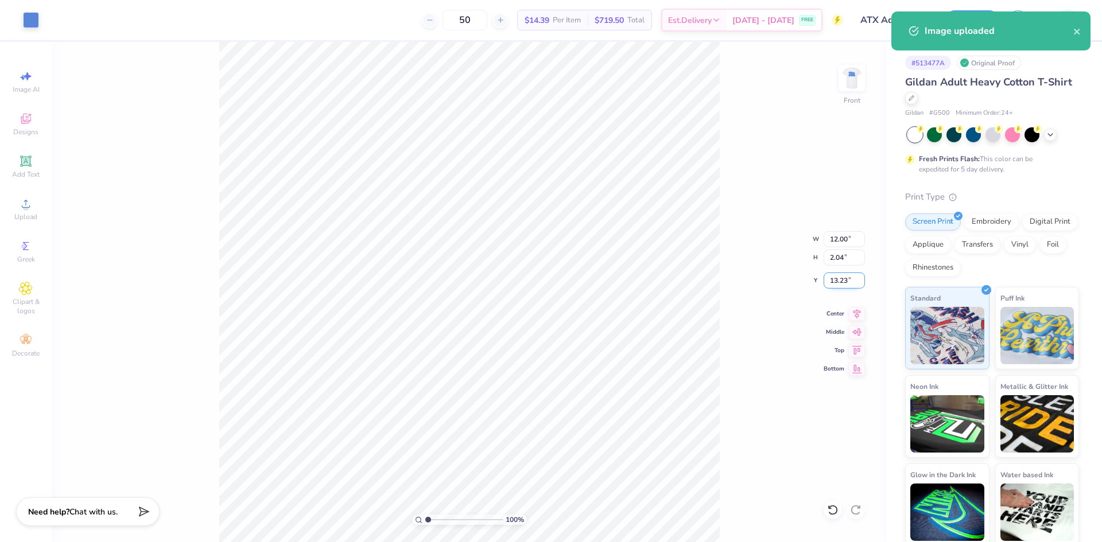
click at [836, 285] on input "13.23" at bounding box center [844, 281] width 41 height 16
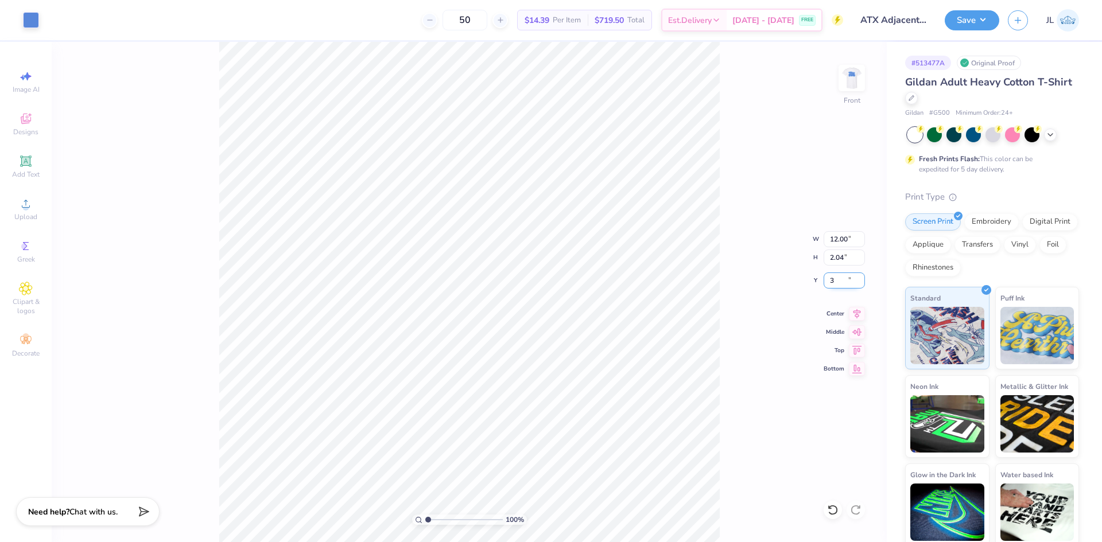
type input "3.00"
click at [844, 84] on img at bounding box center [852, 78] width 46 height 46
click at [855, 87] on img at bounding box center [852, 78] width 46 height 46
click at [848, 86] on img at bounding box center [852, 78] width 46 height 46
click at [963, 22] on button "Save" at bounding box center [972, 19] width 55 height 20
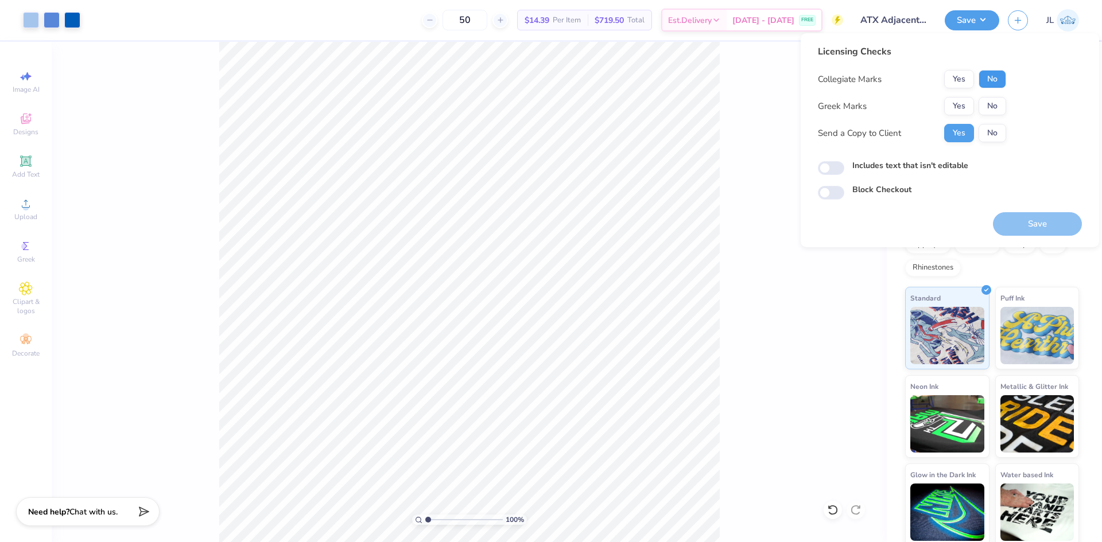
click at [991, 81] on button "No" at bounding box center [993, 79] width 28 height 18
click at [990, 103] on button "No" at bounding box center [993, 106] width 28 height 18
click at [1023, 224] on button "Save" at bounding box center [1037, 224] width 89 height 24
